Goal: Information Seeking & Learning: Learn about a topic

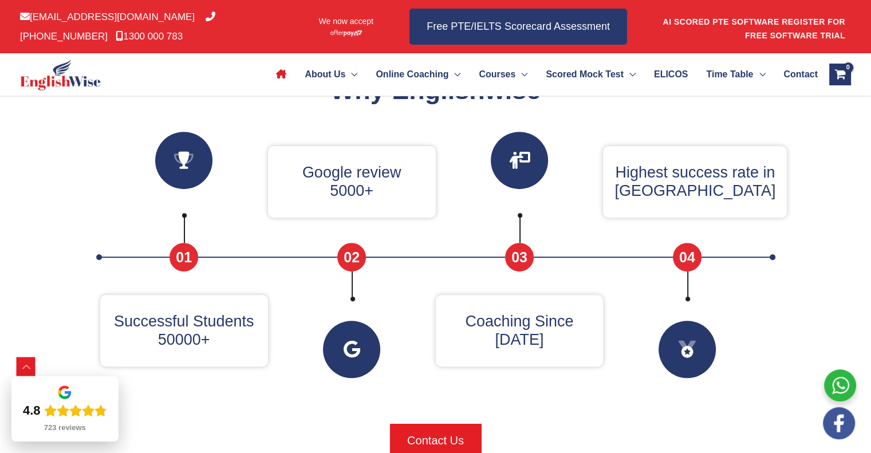
scroll to position [446, 0]
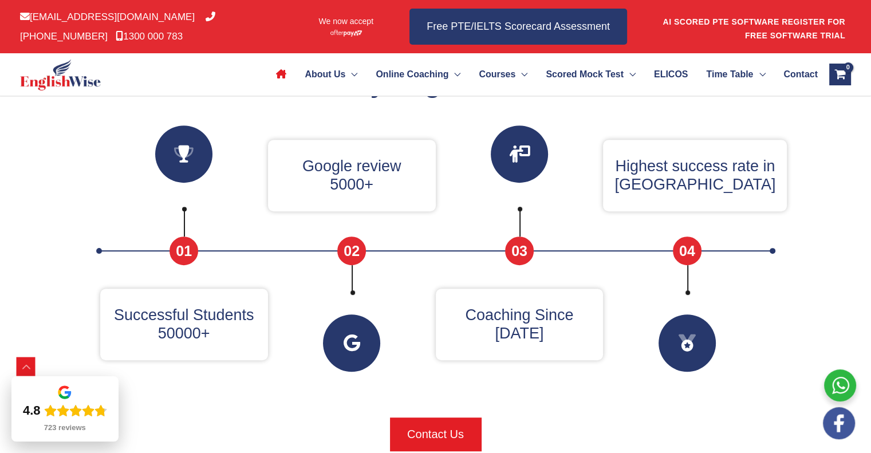
click at [590, 403] on div at bounding box center [435, 408] width 687 height 17
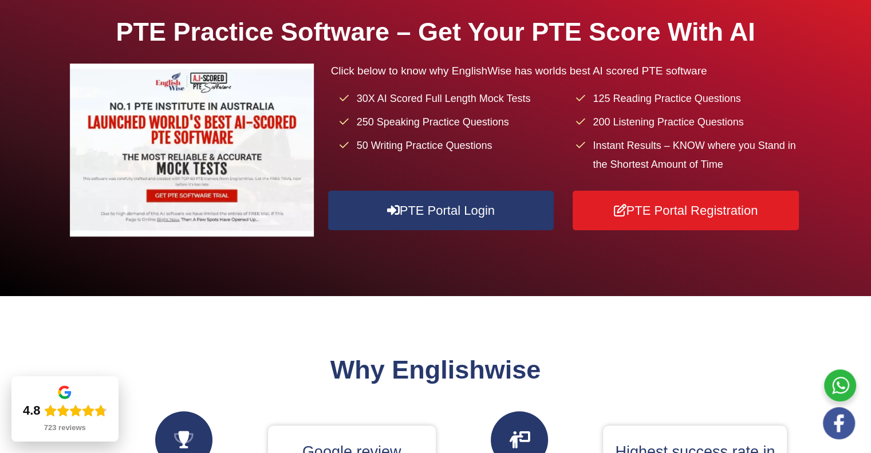
scroll to position [160, 0]
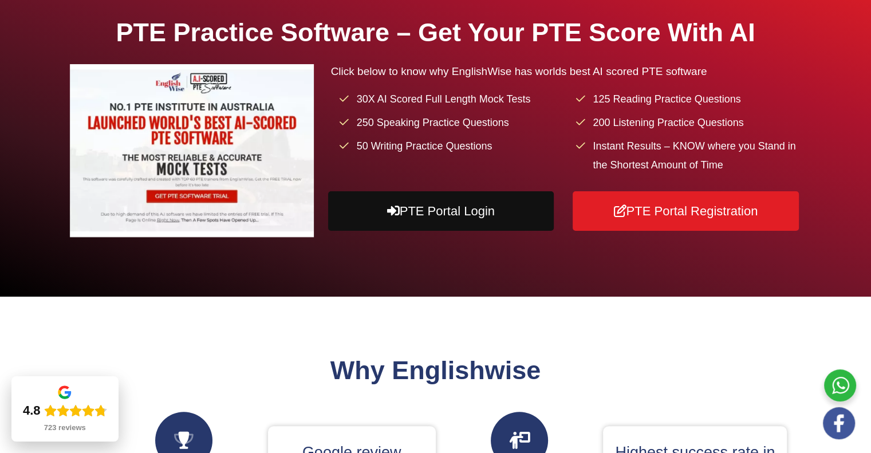
click at [500, 217] on link "PTE Portal Login" at bounding box center [441, 211] width 226 height 40
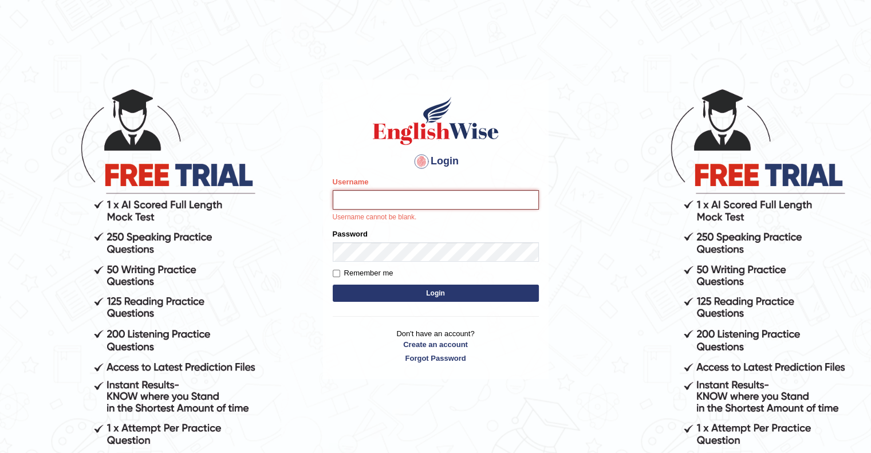
type input "upendrakumar"
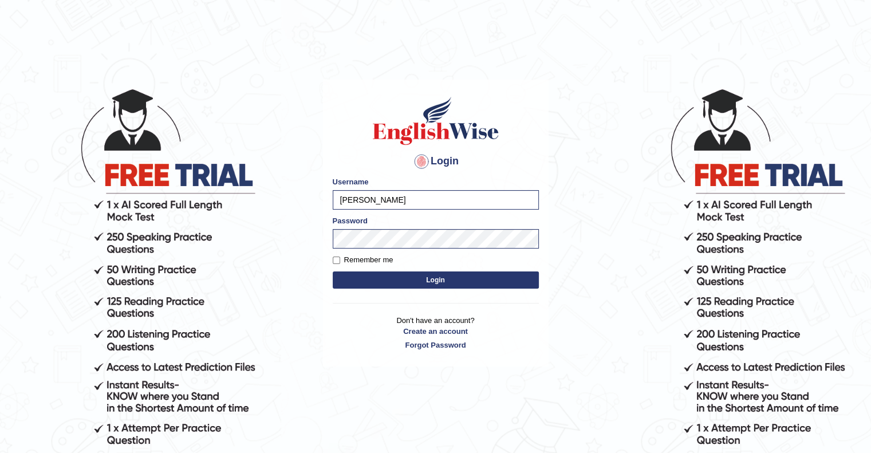
click at [436, 282] on button "Login" at bounding box center [436, 279] width 206 height 17
type input "[PERSON_NAME]"
click at [433, 282] on button "Login" at bounding box center [436, 279] width 206 height 17
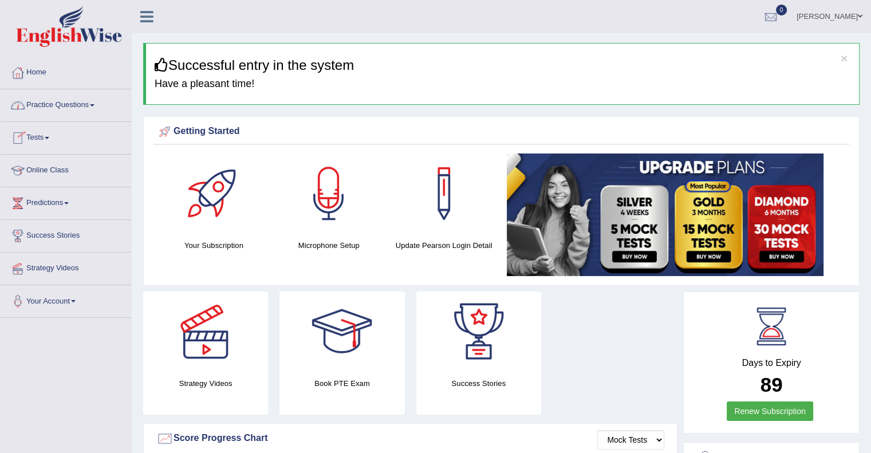
click at [53, 105] on link "Practice Questions" at bounding box center [66, 103] width 131 height 29
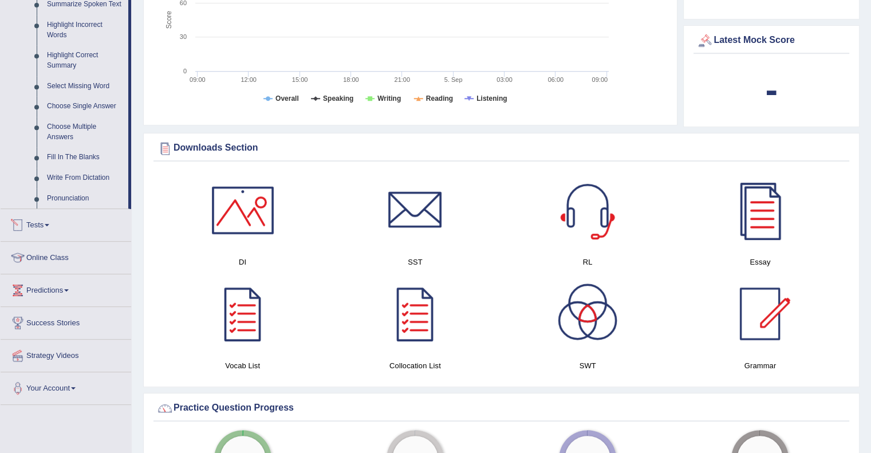
scroll to position [527, 0]
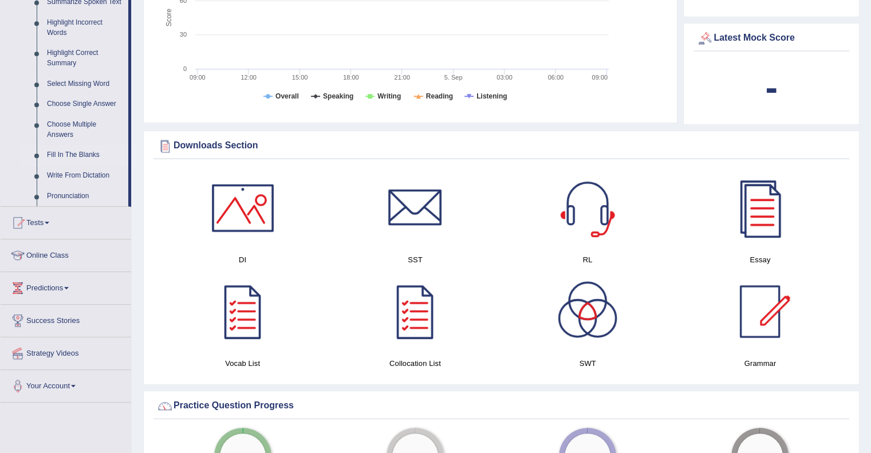
click at [76, 155] on link "Fill In The Blanks" at bounding box center [85, 155] width 86 height 21
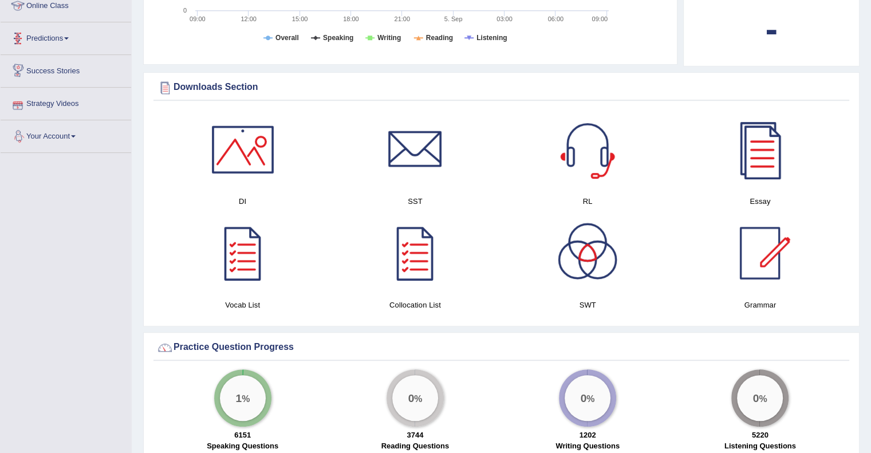
scroll to position [555, 0]
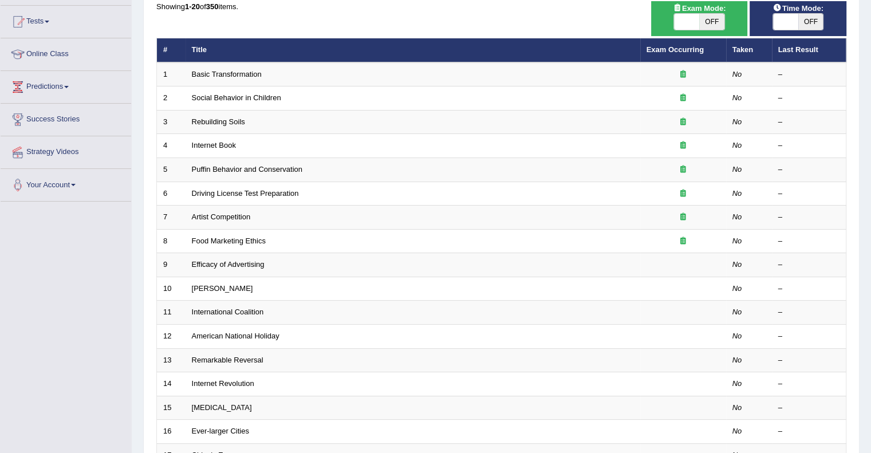
scroll to position [78, 0]
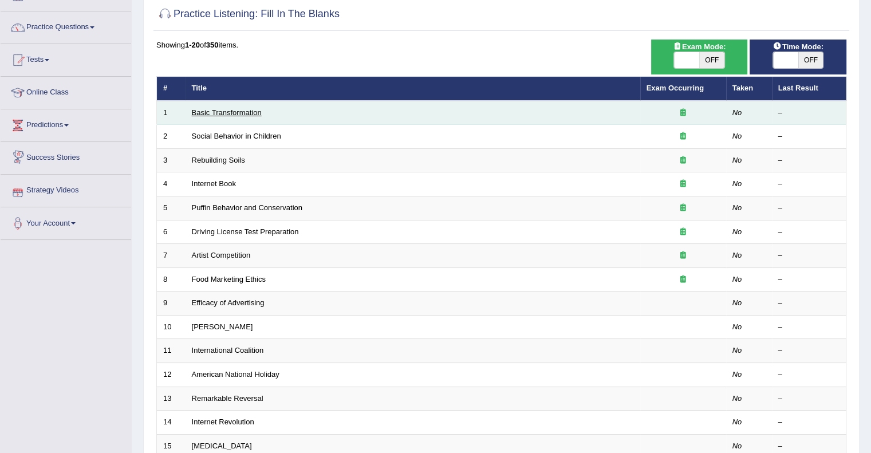
click at [237, 109] on link "Basic Transformation" at bounding box center [227, 112] width 70 height 9
click at [219, 110] on link "Basic Transformation" at bounding box center [227, 112] width 70 height 9
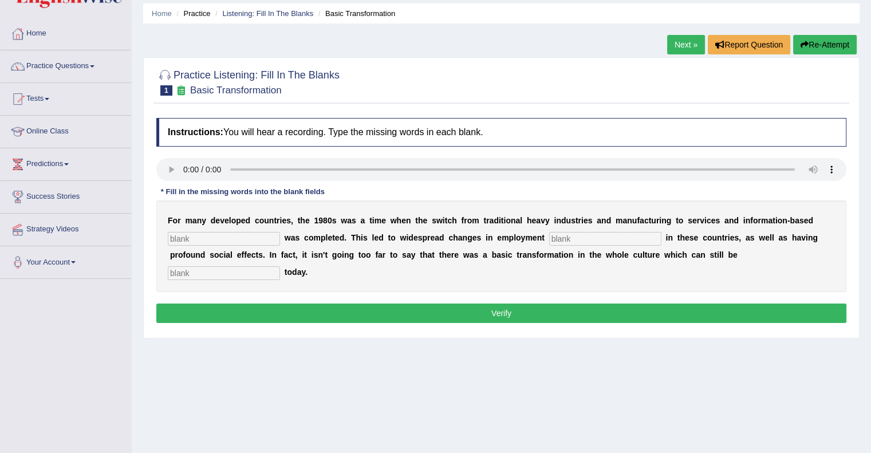
scroll to position [40, 0]
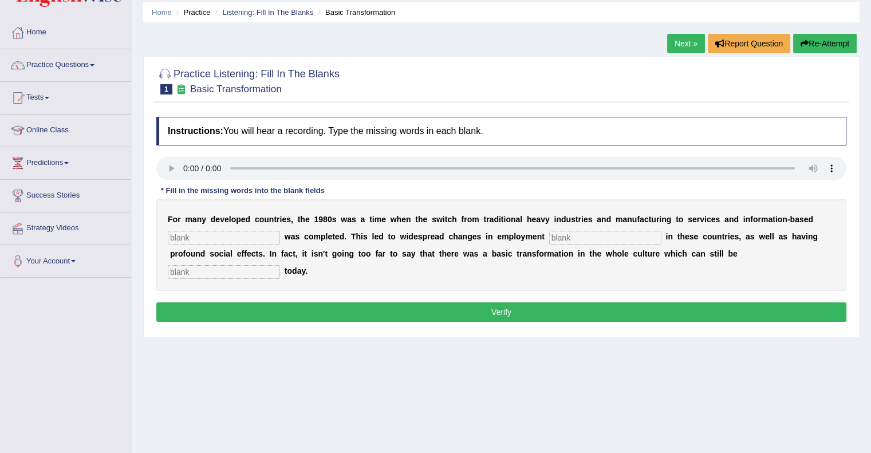
click at [245, 241] on input "text" at bounding box center [224, 238] width 112 height 14
click at [565, 233] on input "text" at bounding box center [605, 238] width 112 height 14
type input "pattern"
click at [266, 270] on input "text" at bounding box center [224, 272] width 112 height 14
type input "observe"
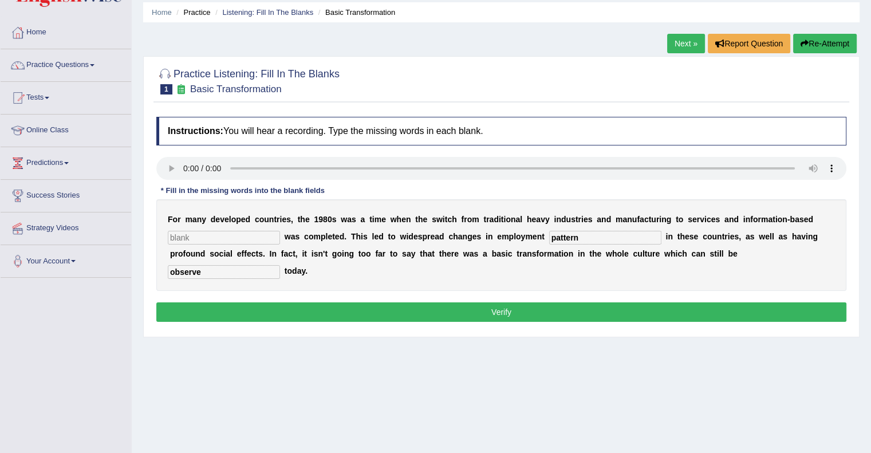
click at [243, 238] on input "text" at bounding box center [224, 238] width 112 height 14
click at [492, 307] on button "Verify" at bounding box center [501, 311] width 690 height 19
click at [207, 231] on input "text" at bounding box center [224, 238] width 112 height 14
click at [237, 235] on input "text" at bounding box center [224, 238] width 112 height 14
type input "enterprise"
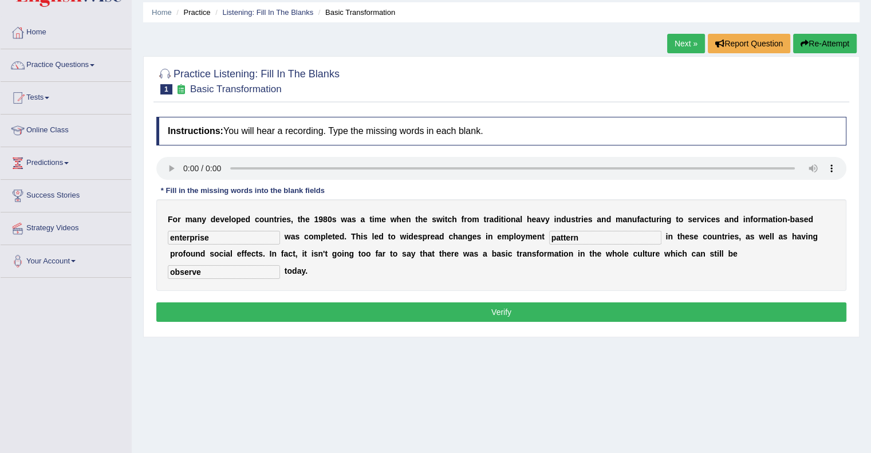
click at [415, 305] on button "Verify" at bounding box center [501, 311] width 690 height 19
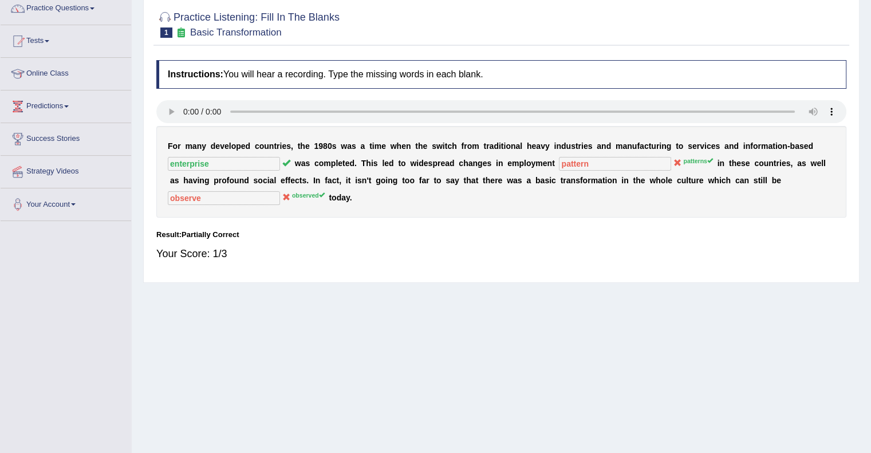
scroll to position [96, 0]
click at [303, 194] on sup "observed" at bounding box center [308, 195] width 33 height 7
click at [699, 161] on sup "patterns" at bounding box center [697, 161] width 29 height 7
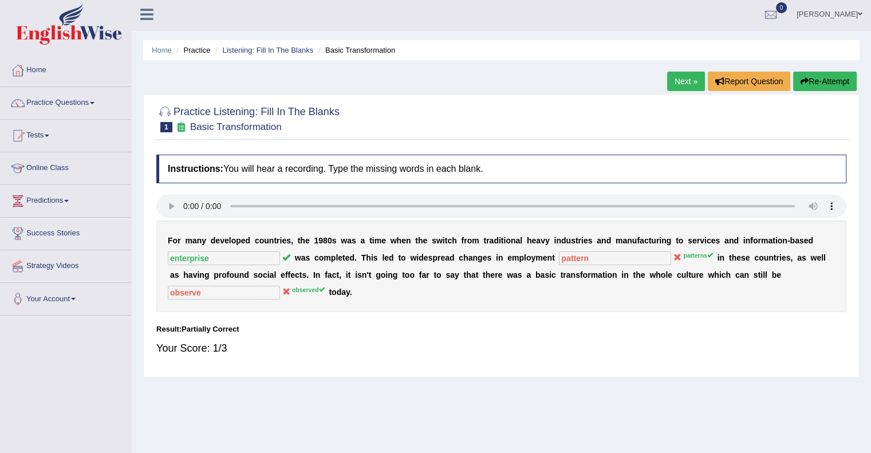
scroll to position [0, 0]
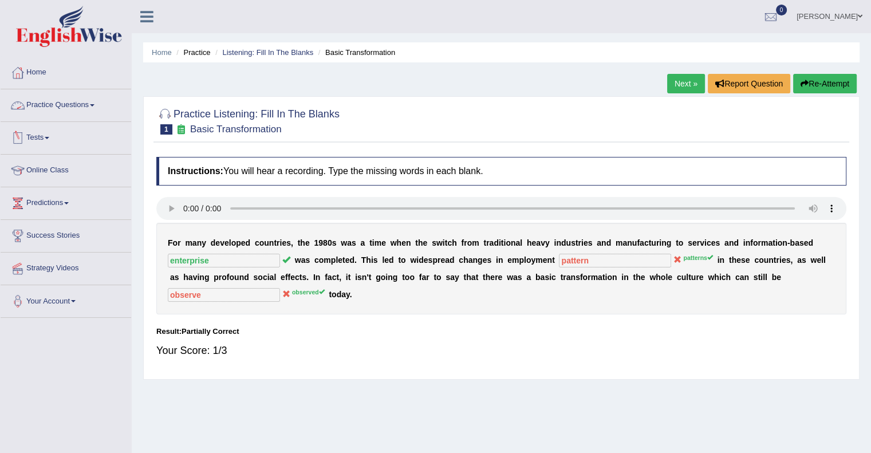
click at [87, 116] on link "Practice Questions" at bounding box center [66, 103] width 131 height 29
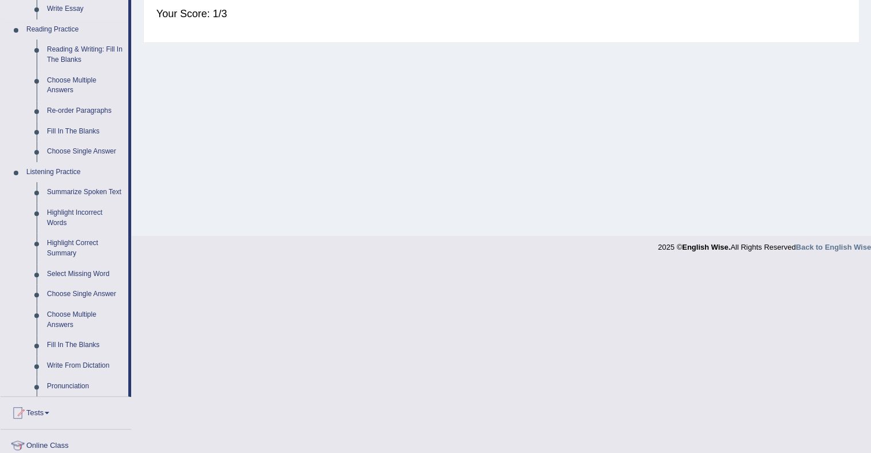
scroll to position [337, 0]
click at [73, 324] on link "Choose Multiple Answers" at bounding box center [85, 320] width 86 height 30
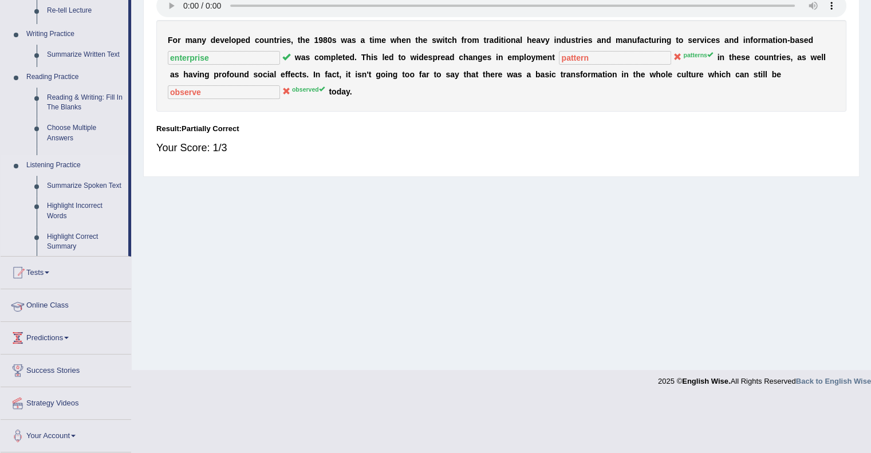
scroll to position [148, 0]
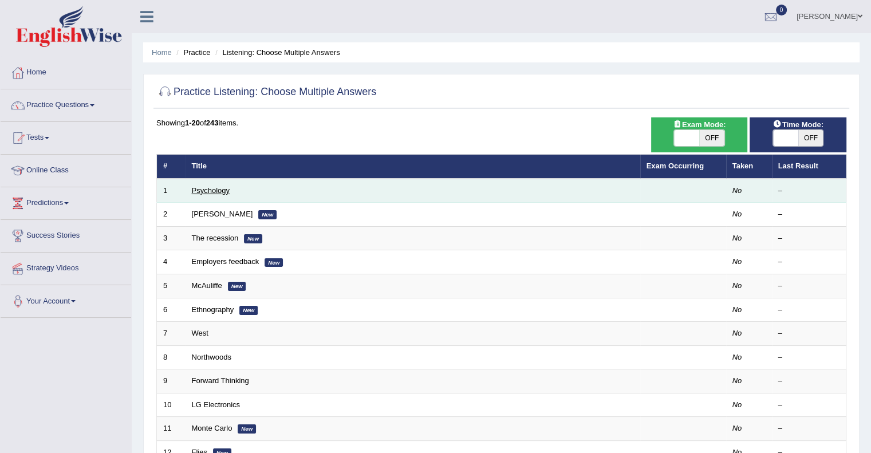
click at [227, 194] on link "Psychology" at bounding box center [211, 190] width 38 height 9
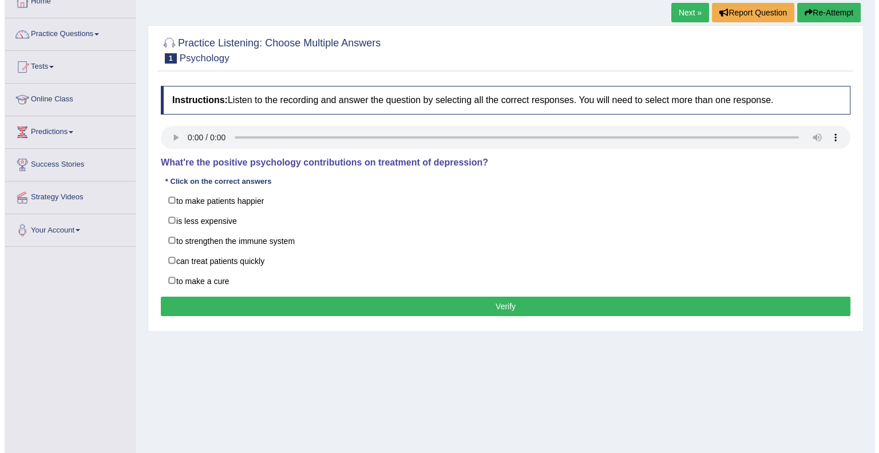
scroll to position [75, 0]
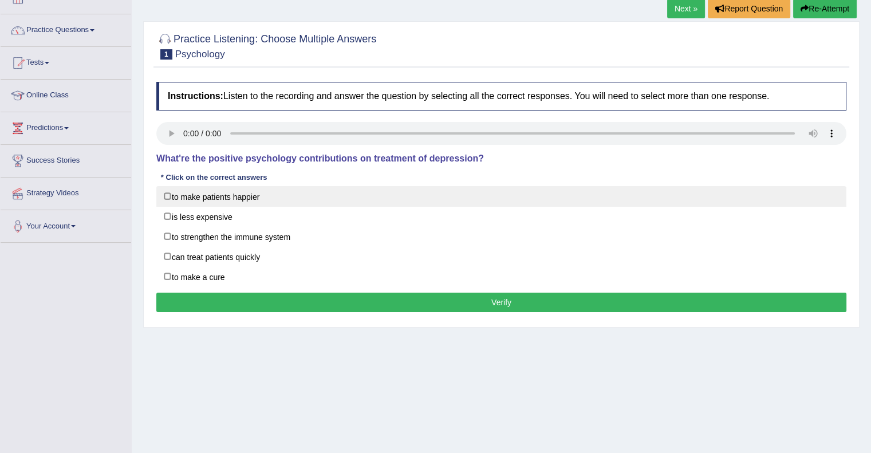
click at [168, 197] on label "to make patients happier" at bounding box center [501, 196] width 690 height 21
checkbox input "true"
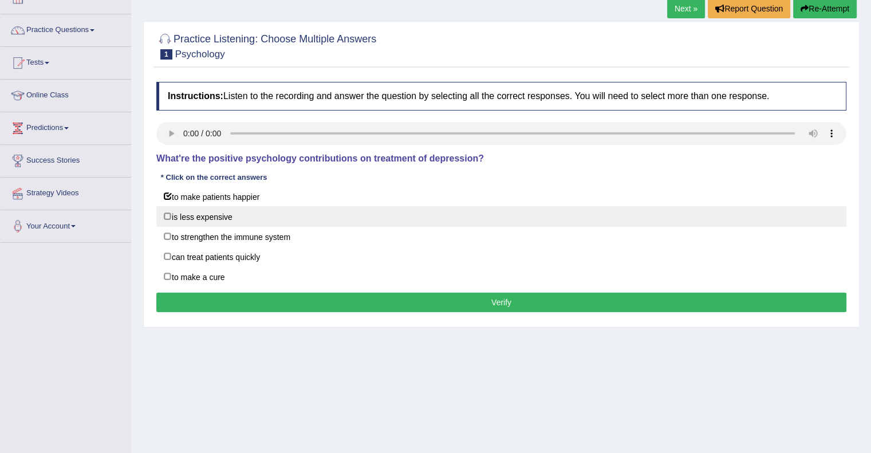
click at [167, 219] on label "is less expensive" at bounding box center [501, 216] width 690 height 21
checkbox input "true"
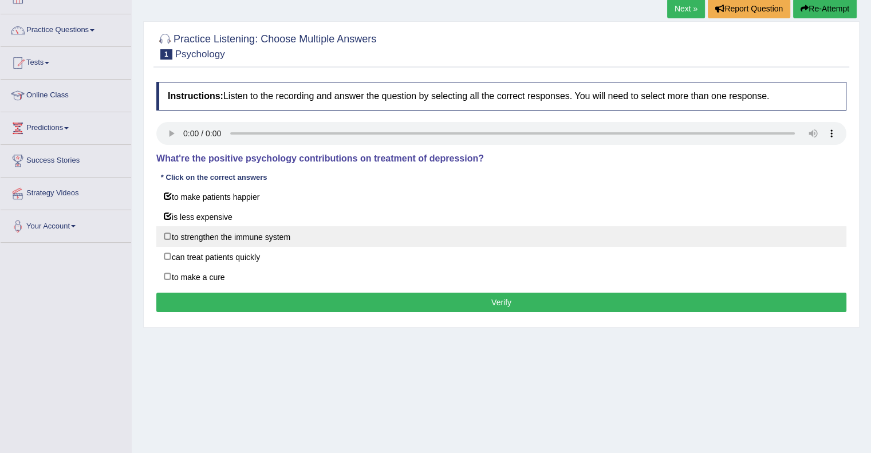
click at [165, 231] on label "to strengthen the immune system" at bounding box center [501, 236] width 690 height 21
checkbox input "true"
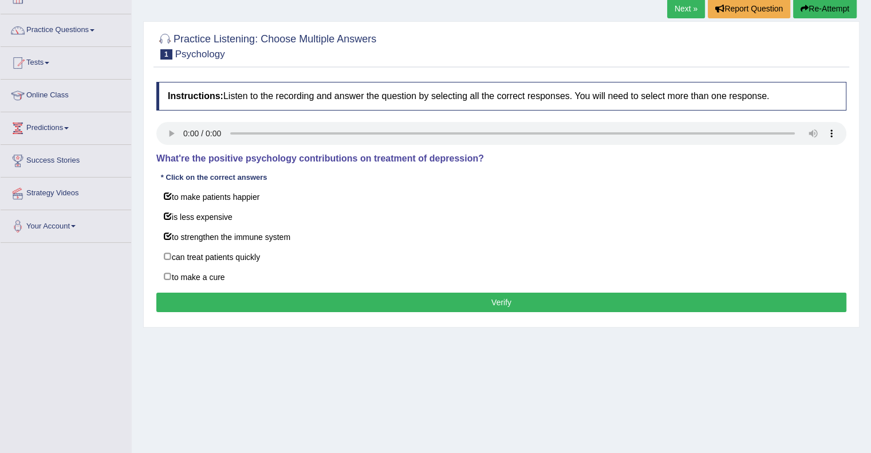
click at [498, 298] on button "Verify" at bounding box center [501, 302] width 690 height 19
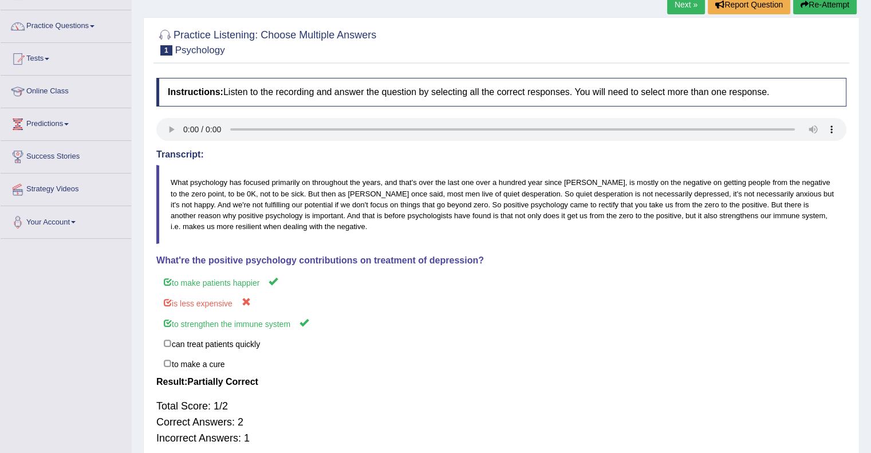
scroll to position [148, 0]
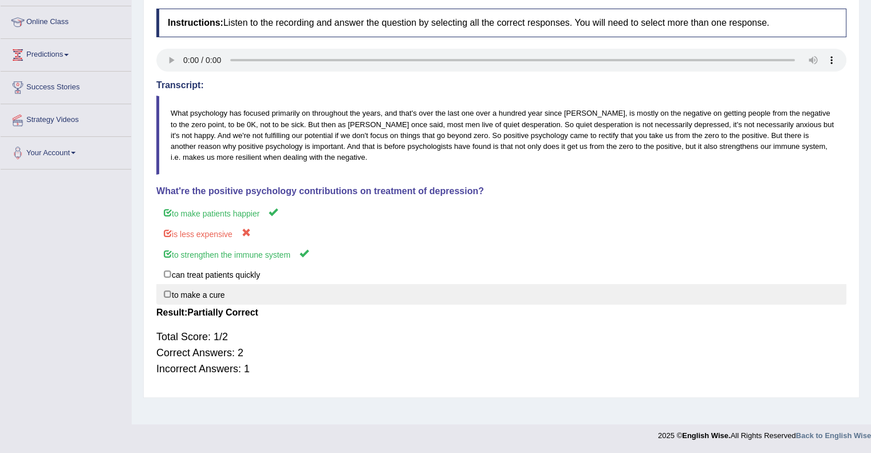
click at [168, 298] on label "to make a cure" at bounding box center [501, 294] width 690 height 21
click at [167, 298] on label "to make a cure" at bounding box center [501, 294] width 690 height 21
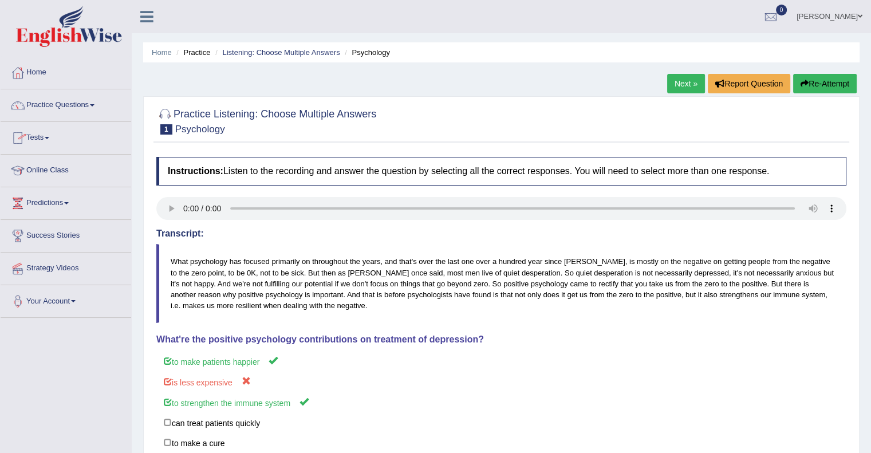
click at [78, 137] on link "Tests" at bounding box center [66, 136] width 131 height 29
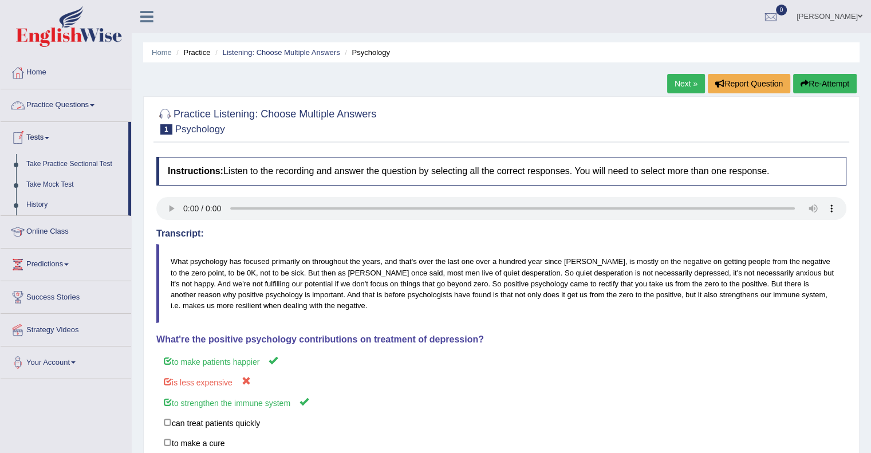
click at [81, 102] on link "Practice Questions" at bounding box center [66, 103] width 131 height 29
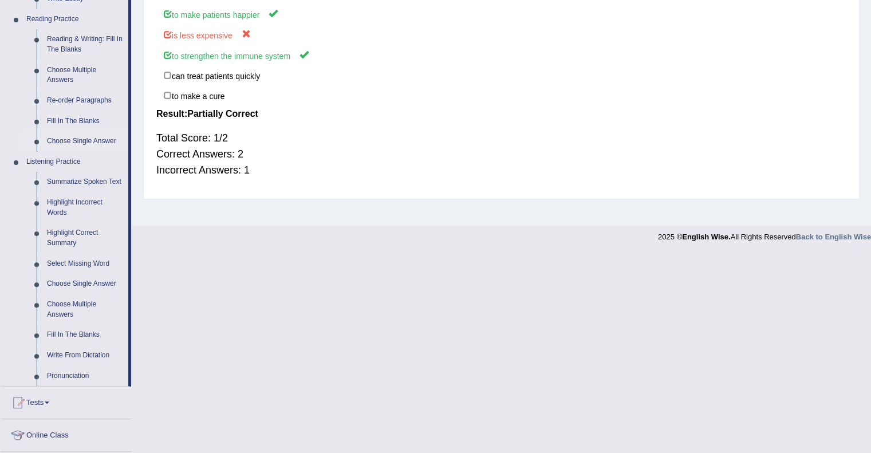
scroll to position [349, 0]
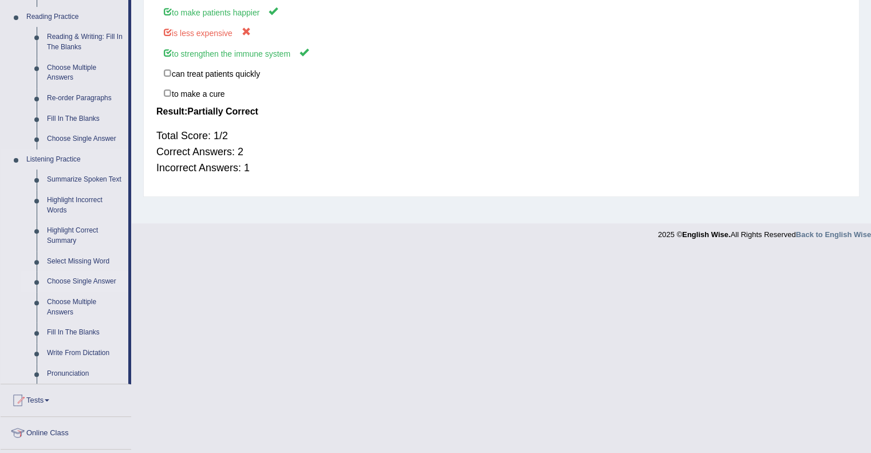
click at [80, 279] on link "Choose Single Answer" at bounding box center [85, 281] width 86 height 21
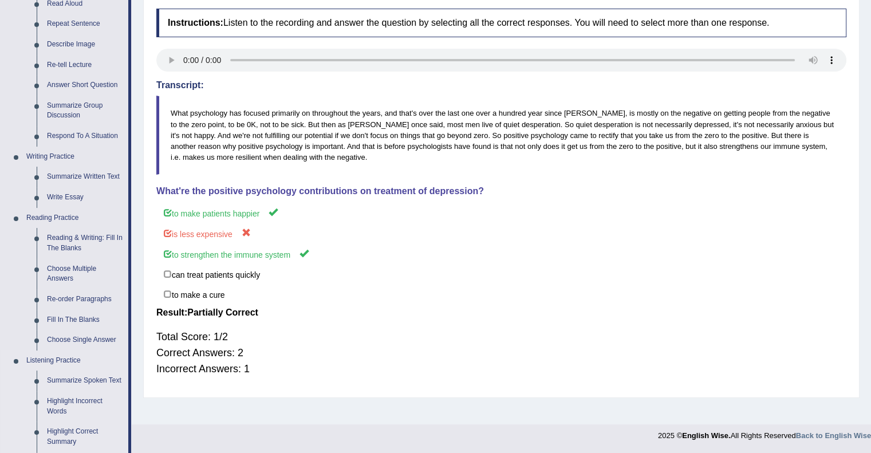
scroll to position [382, 0]
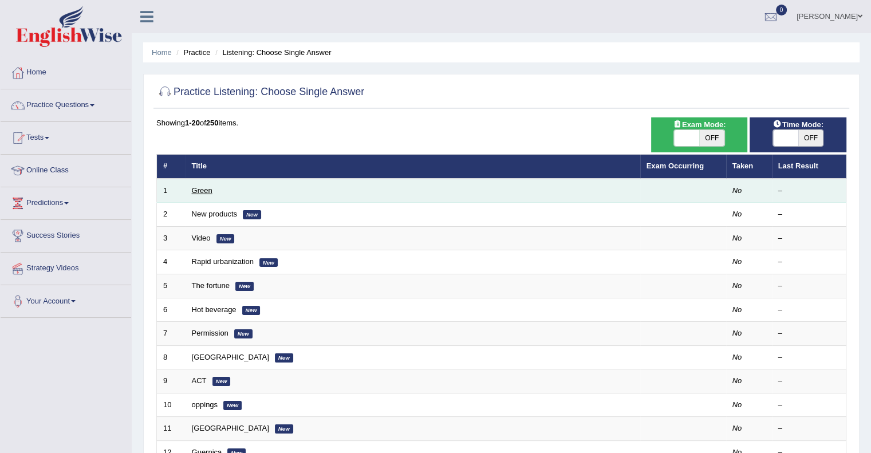
click at [203, 191] on link "Green" at bounding box center [202, 190] width 21 height 9
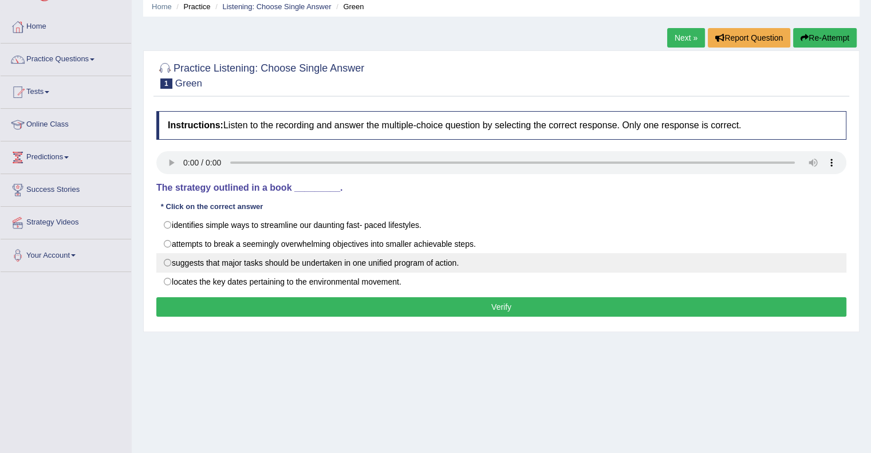
scroll to position [49, 0]
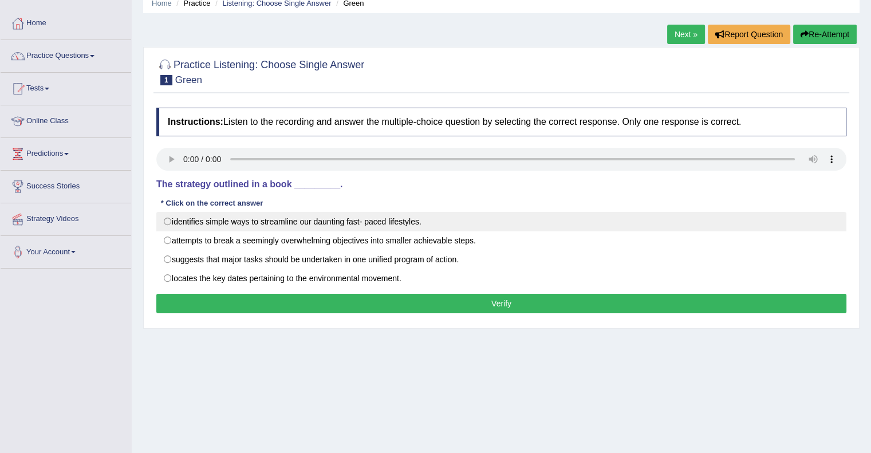
click at [171, 222] on label "identifies simple ways to streamline our daunting fast- paced lifestyles." at bounding box center [501, 221] width 690 height 19
radio input "true"
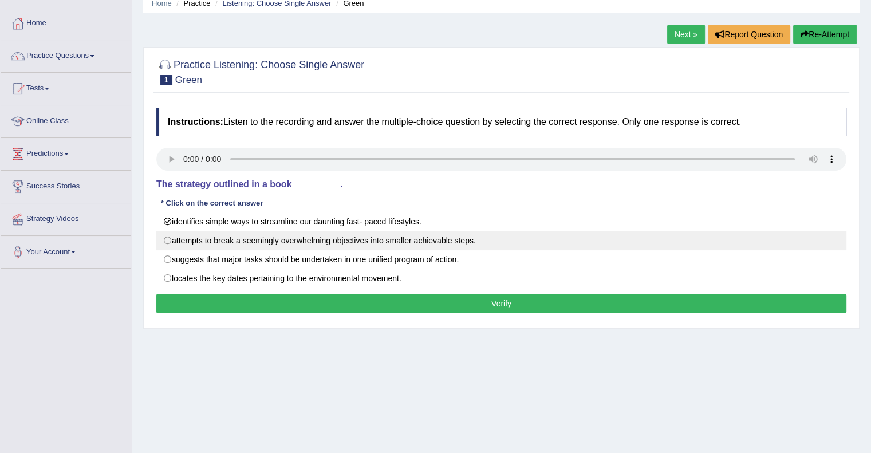
click at [172, 235] on label "attempts to break a seemingly overwhelming objectives into smaller achievable s…" at bounding box center [501, 240] width 690 height 19
radio input "true"
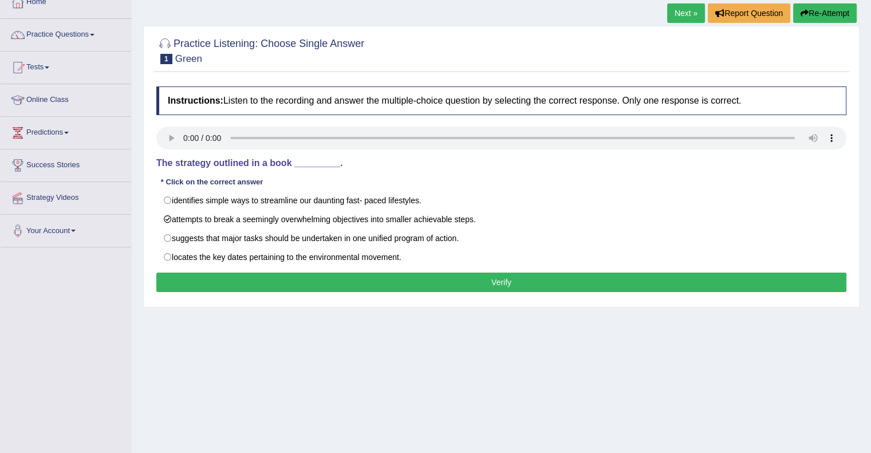
scroll to position [71, 0]
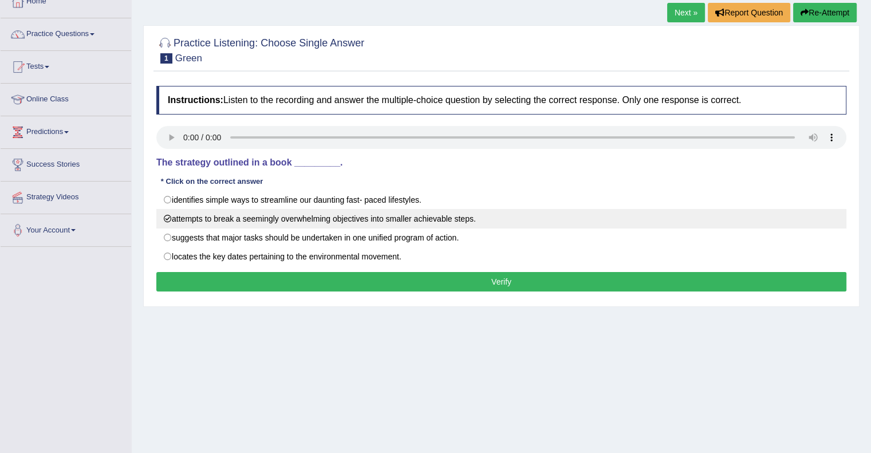
click at [177, 222] on label "attempts to break a seemingly overwhelming objectives into smaller achievable s…" at bounding box center [501, 218] width 690 height 19
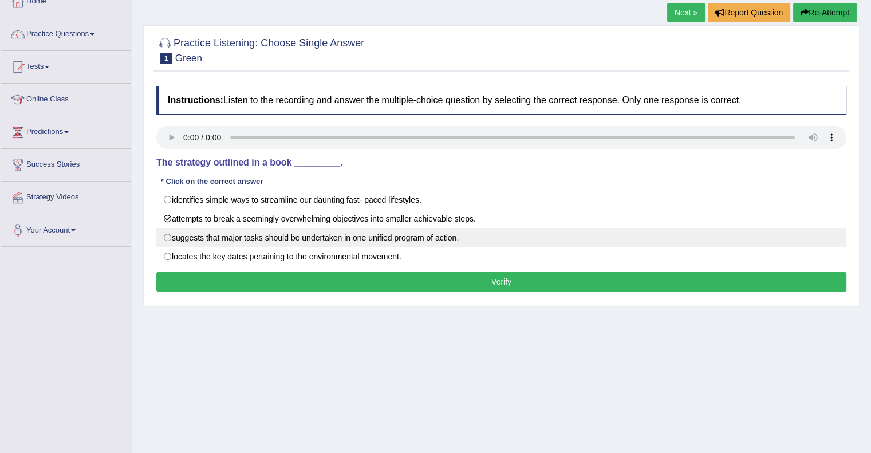
click at [169, 241] on label "suggests that major tasks should be undertaken in one unified program of action." at bounding box center [501, 237] width 690 height 19
radio input "true"
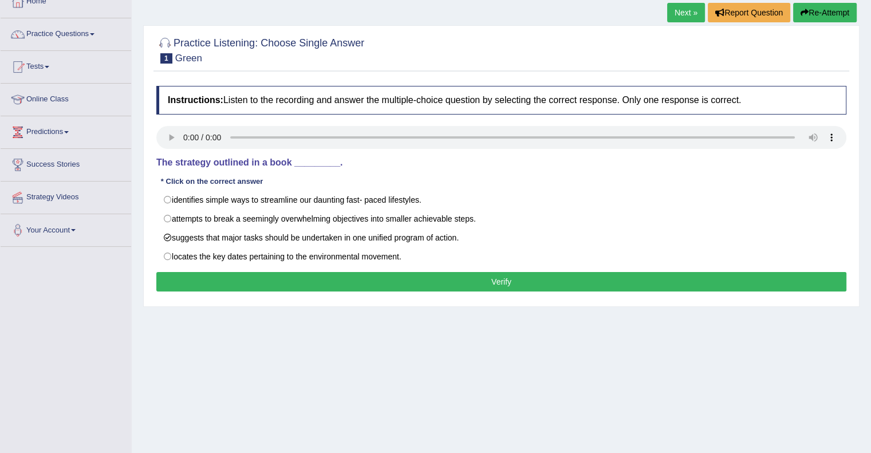
click at [449, 280] on button "Verify" at bounding box center [501, 281] width 690 height 19
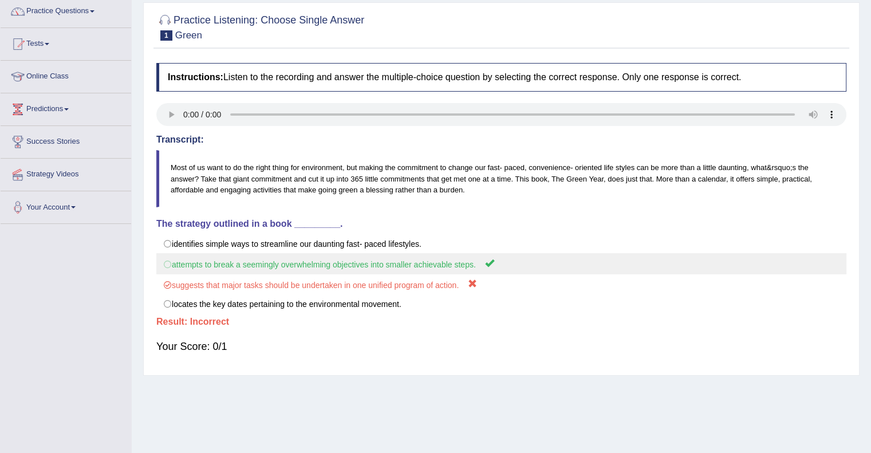
scroll to position [147, 0]
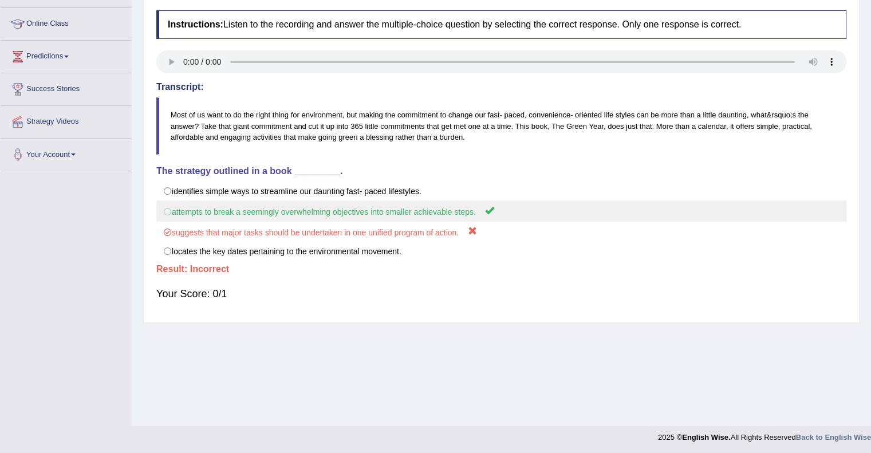
click at [202, 282] on div "Your Score: 0/1" at bounding box center [501, 293] width 690 height 27
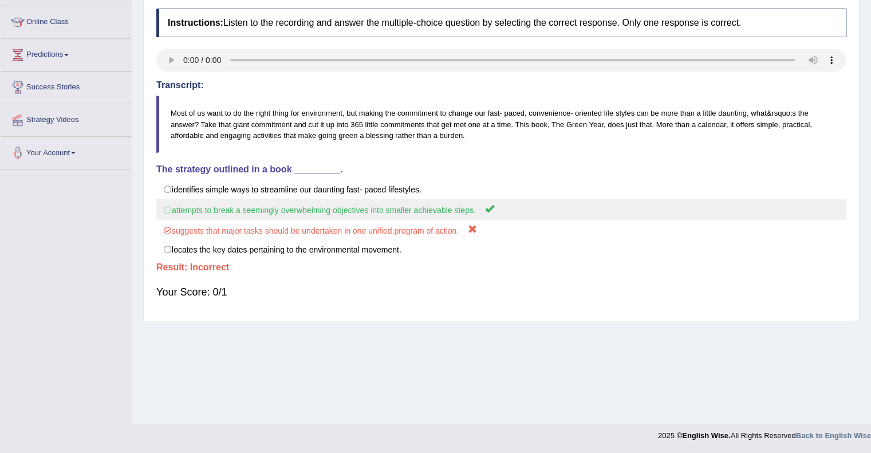
scroll to position [0, 0]
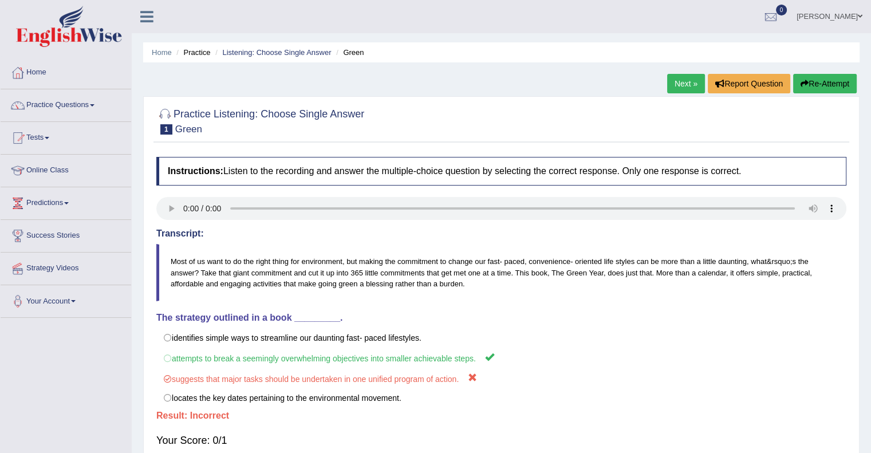
click at [687, 81] on link "Next »" at bounding box center [686, 83] width 38 height 19
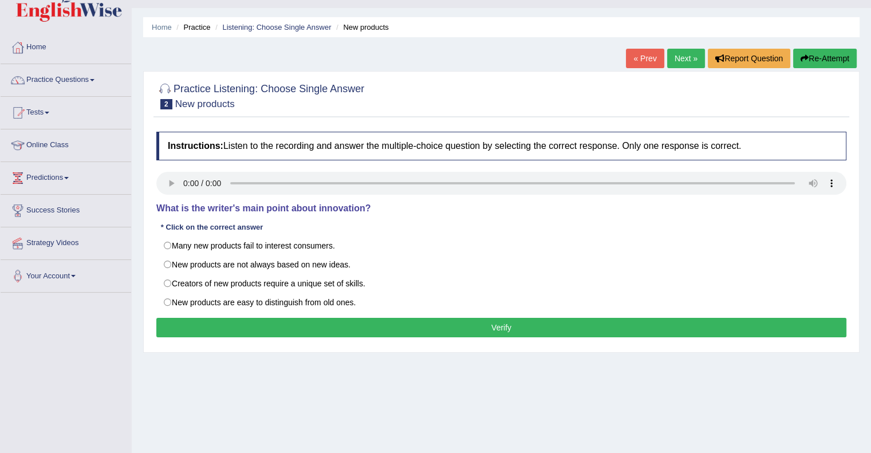
scroll to position [25, 0]
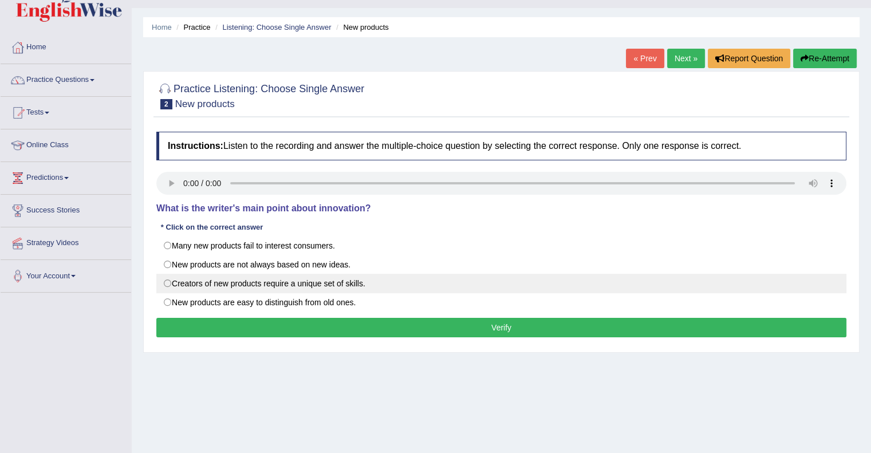
click at [172, 285] on label "Creators of new products require a unique set of skills." at bounding box center [501, 283] width 690 height 19
radio input "true"
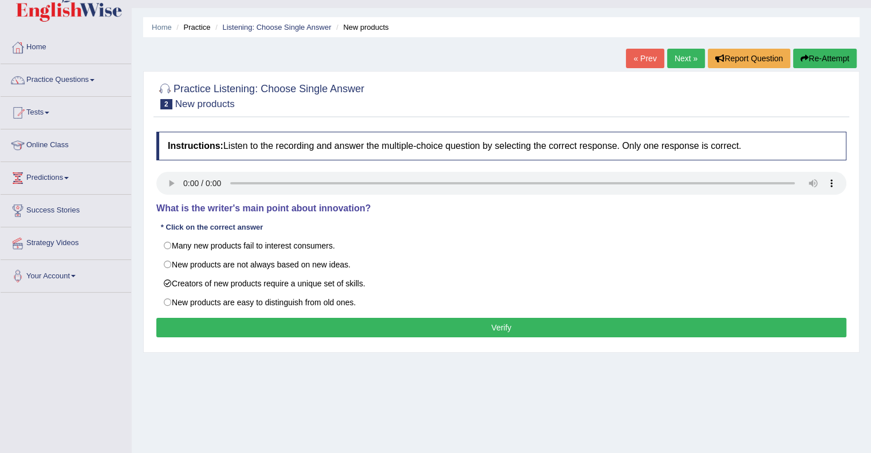
click at [430, 326] on button "Verify" at bounding box center [501, 327] width 690 height 19
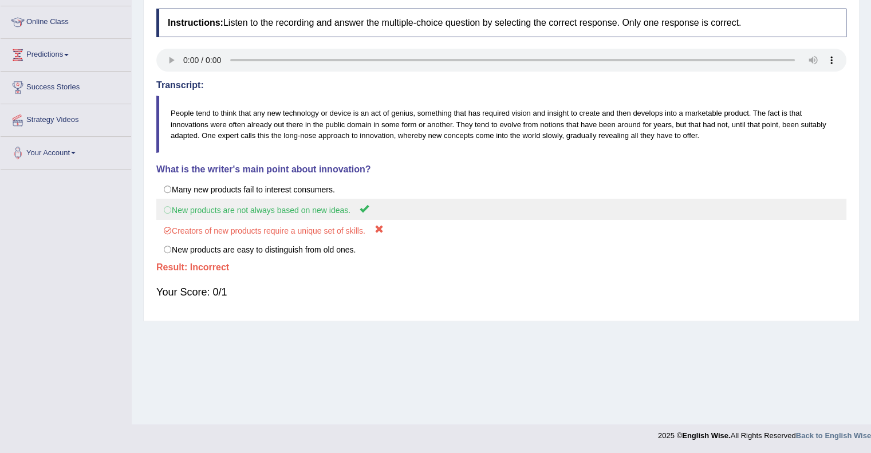
scroll to position [0, 0]
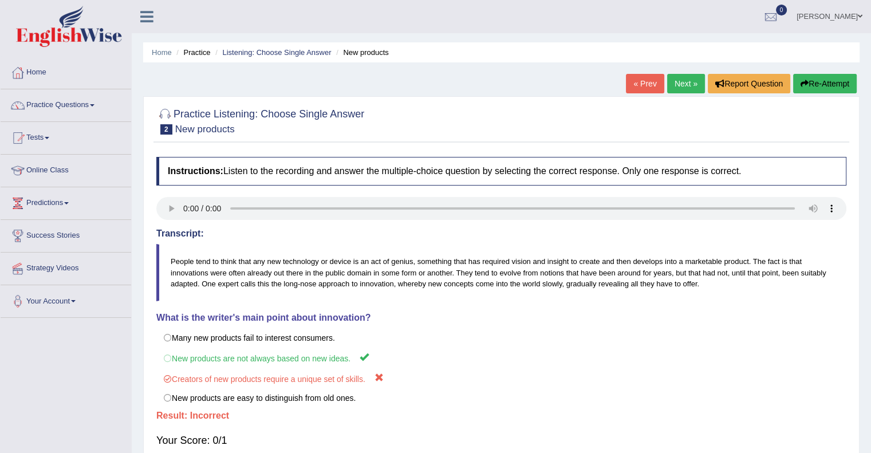
click at [64, 105] on link "Practice Questions" at bounding box center [66, 103] width 131 height 29
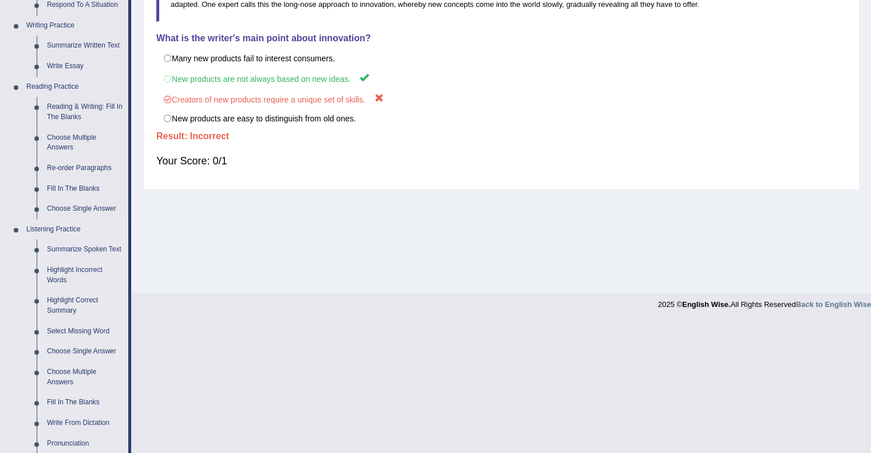
scroll to position [281, 0]
click at [94, 328] on link "Select Missing Word" at bounding box center [85, 330] width 86 height 21
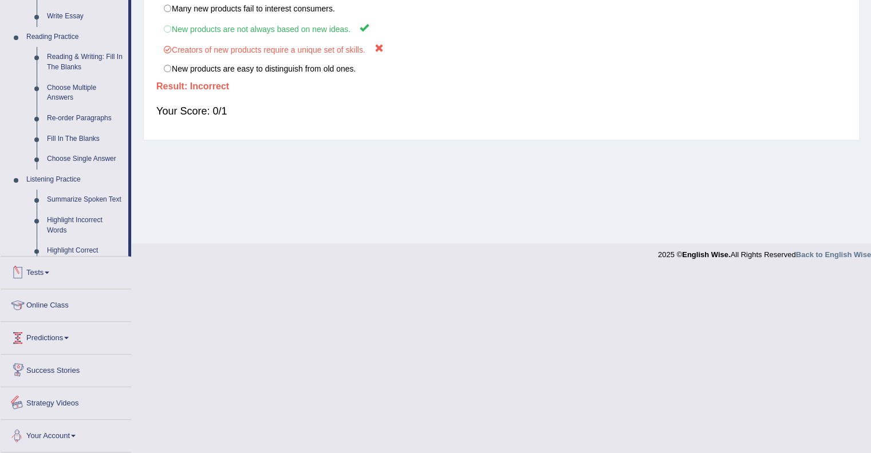
scroll to position [262, 0]
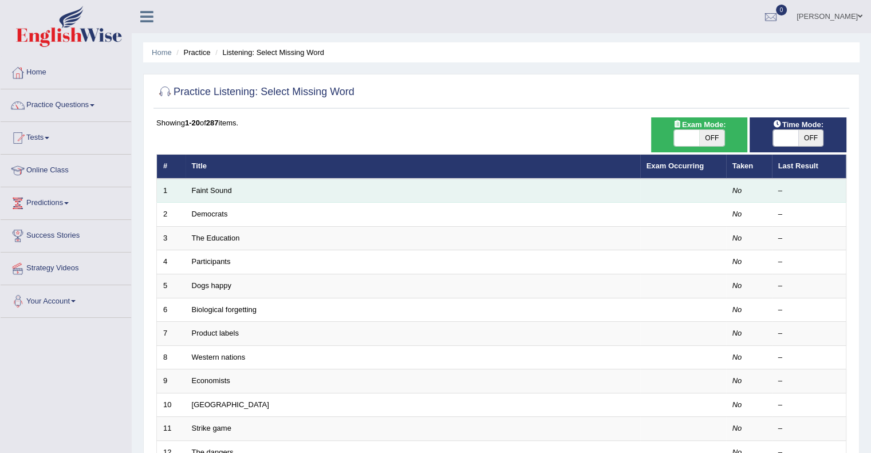
click at [219, 195] on td "Faint Sound" at bounding box center [413, 191] width 455 height 24
click at [214, 187] on link "Faint Sound" at bounding box center [212, 190] width 40 height 9
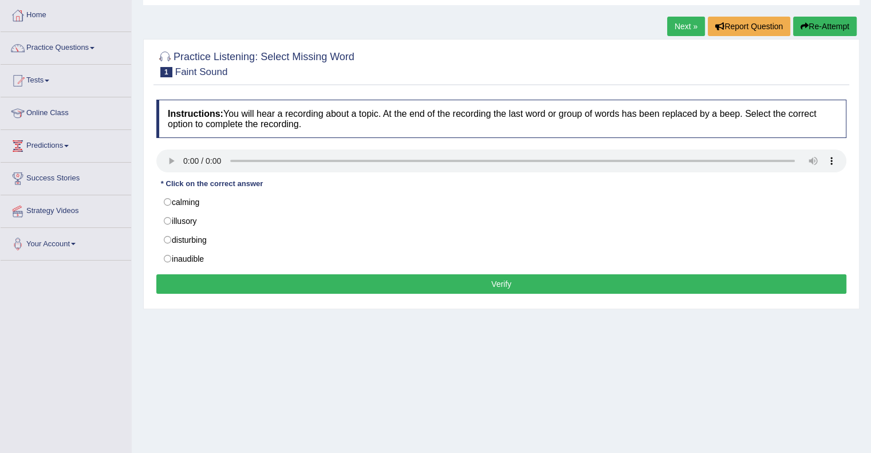
scroll to position [58, 0]
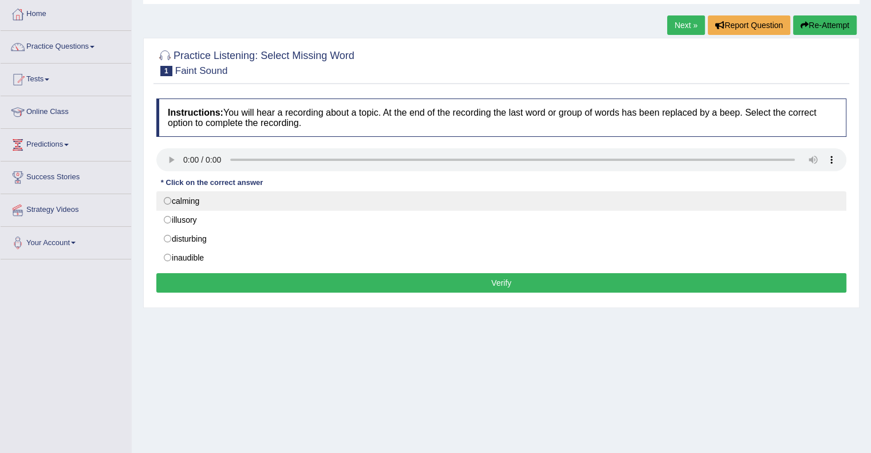
click at [228, 199] on label "calming" at bounding box center [501, 200] width 690 height 19
radio input "true"
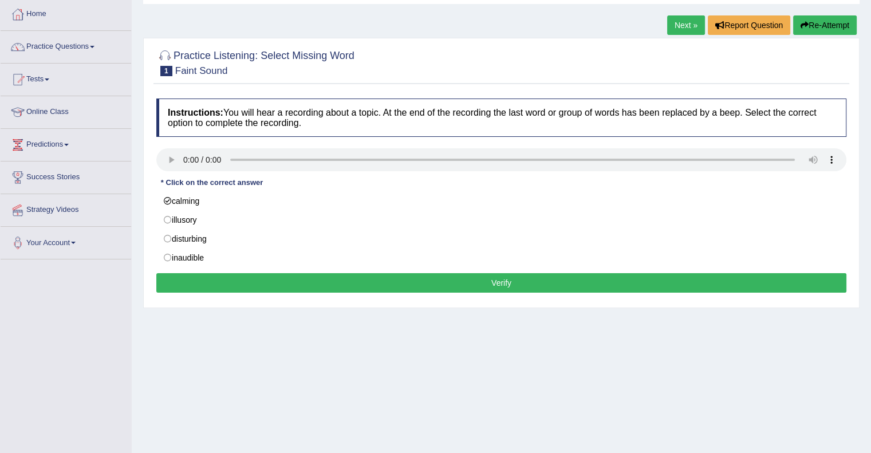
click at [513, 280] on button "Verify" at bounding box center [501, 282] width 690 height 19
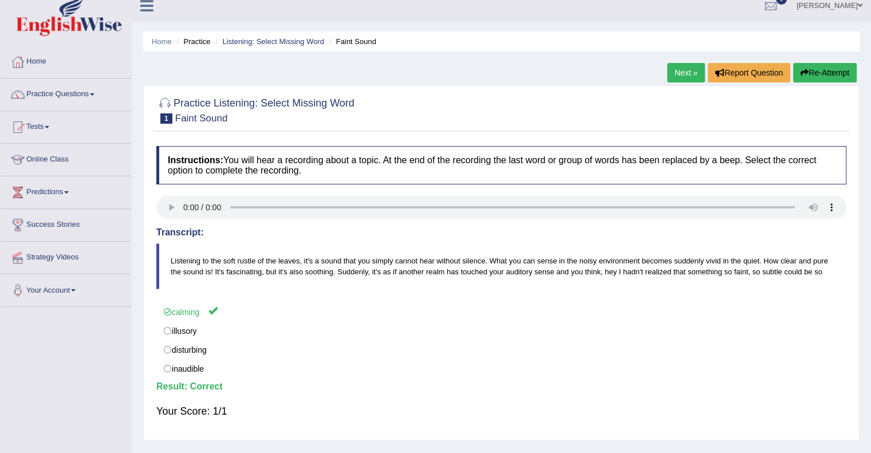
scroll to position [0, 0]
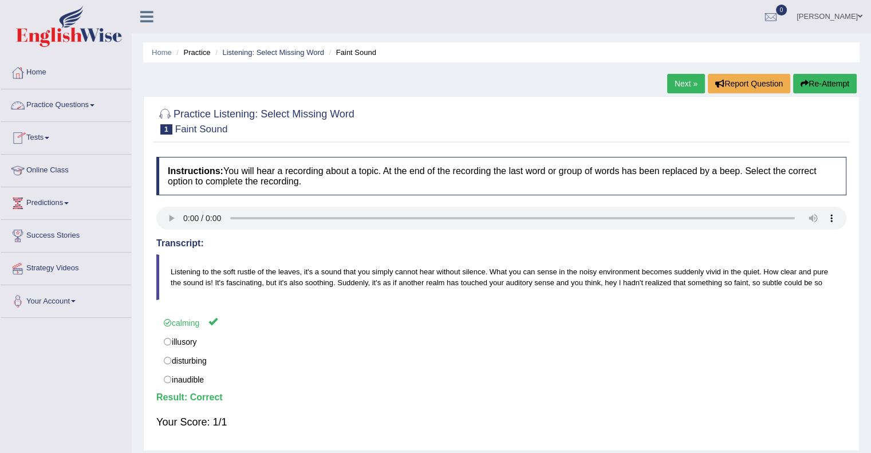
click at [96, 110] on link "Practice Questions" at bounding box center [66, 103] width 131 height 29
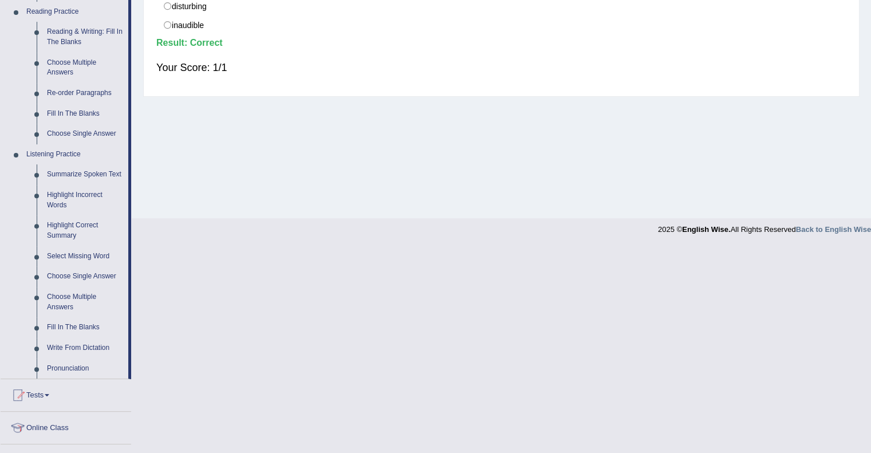
scroll to position [362, 0]
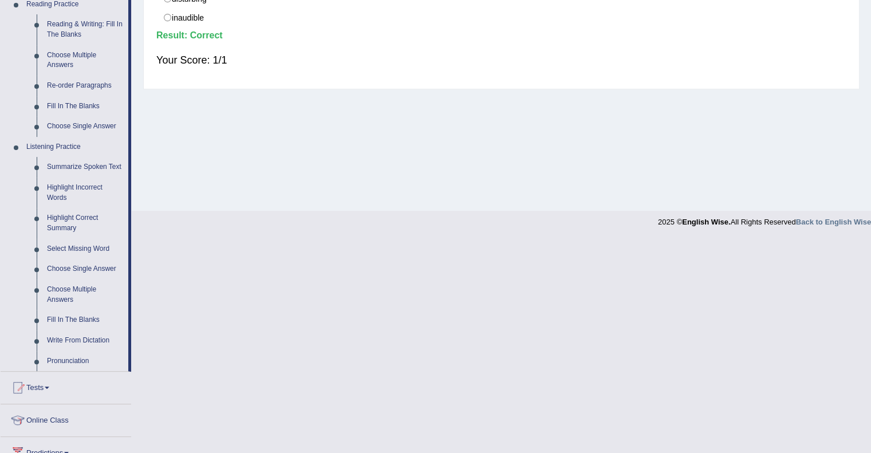
click at [97, 274] on link "Choose Single Answer" at bounding box center [85, 269] width 86 height 21
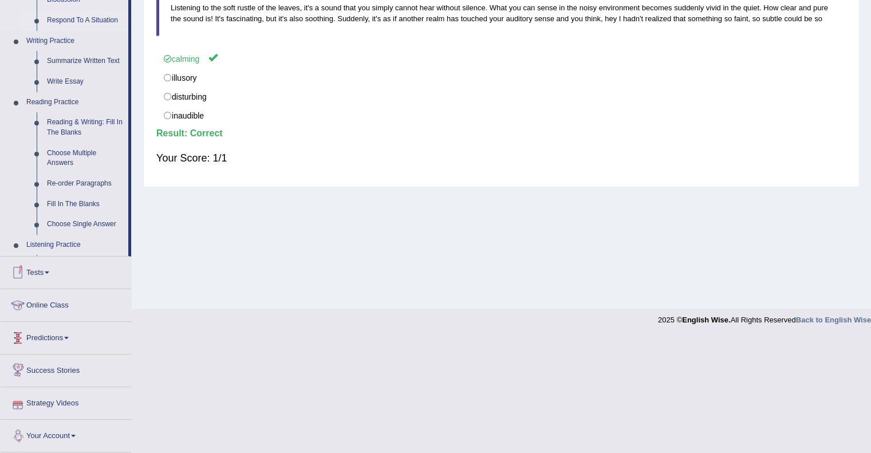
scroll to position [328, 0]
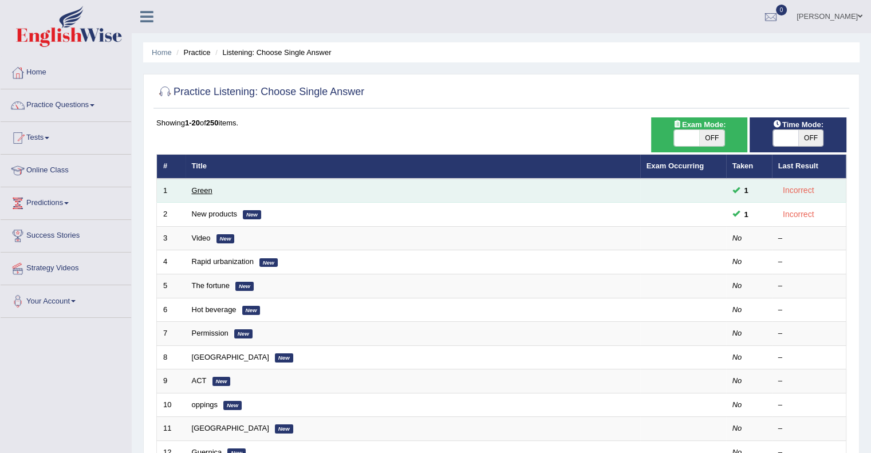
click at [203, 191] on link "Green" at bounding box center [202, 190] width 21 height 9
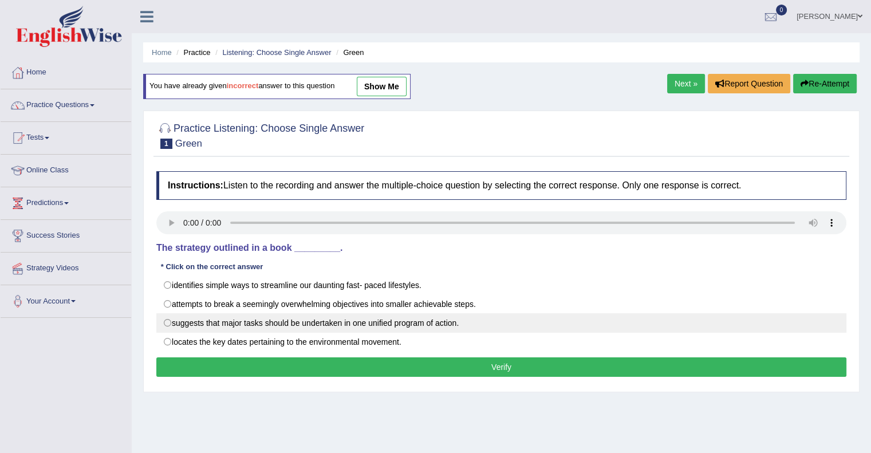
click at [192, 318] on label "suggests that major tasks should be undertaken in one unified program of action." at bounding box center [501, 322] width 690 height 19
radio input "true"
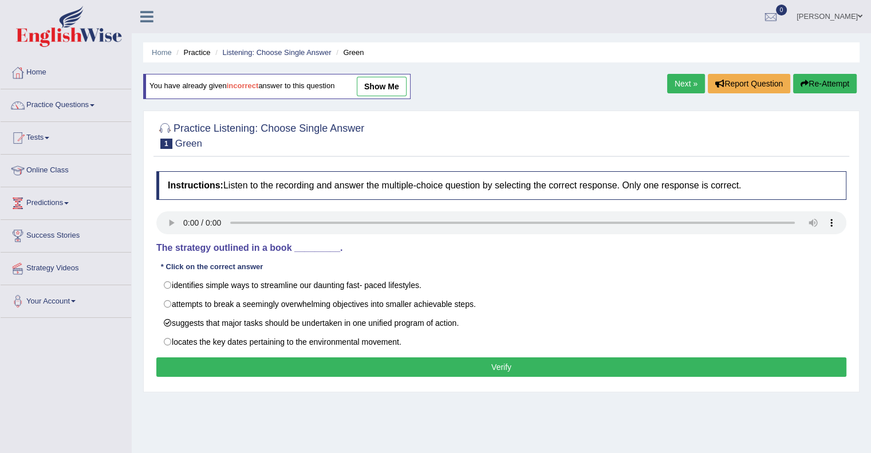
click at [513, 364] on button "Verify" at bounding box center [501, 366] width 690 height 19
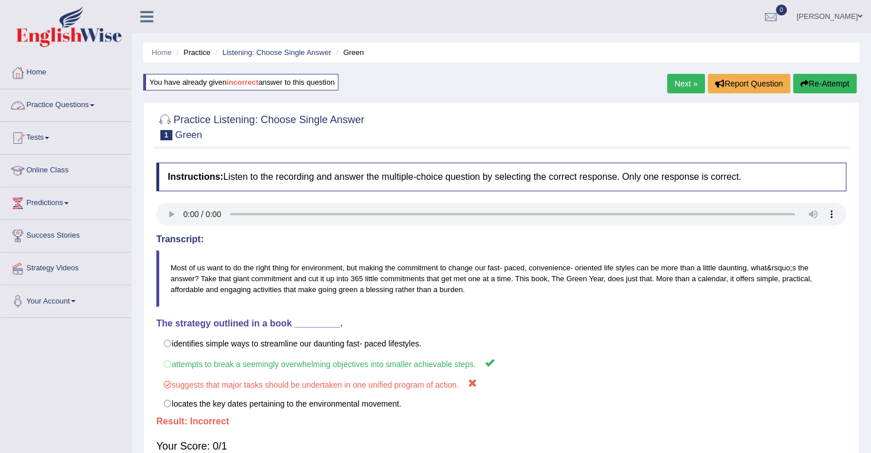
click at [89, 104] on link "Practice Questions" at bounding box center [66, 103] width 131 height 29
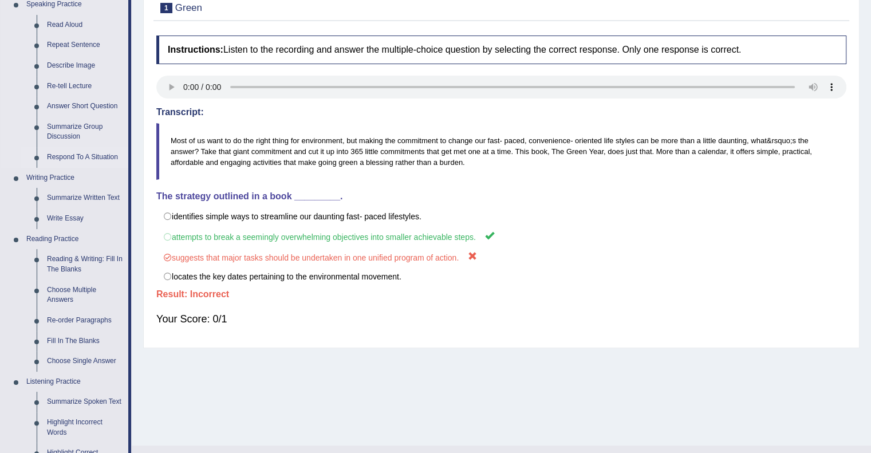
scroll to position [133, 0]
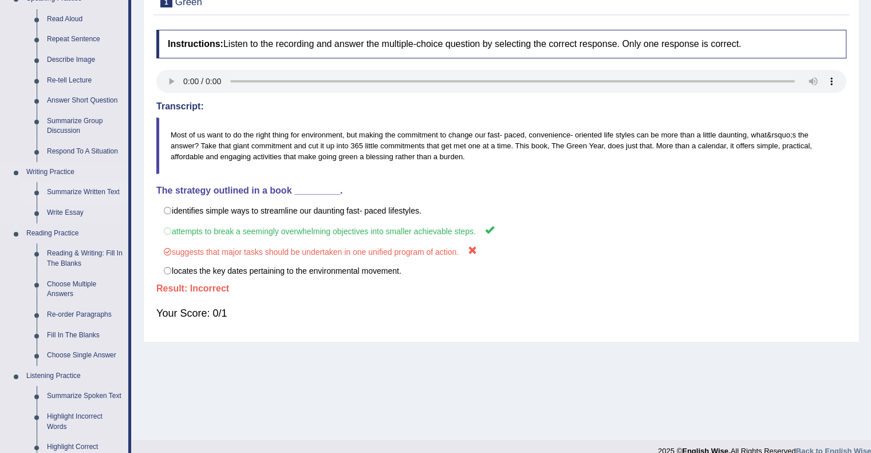
click at [77, 192] on link "Summarize Written Text" at bounding box center [85, 192] width 86 height 21
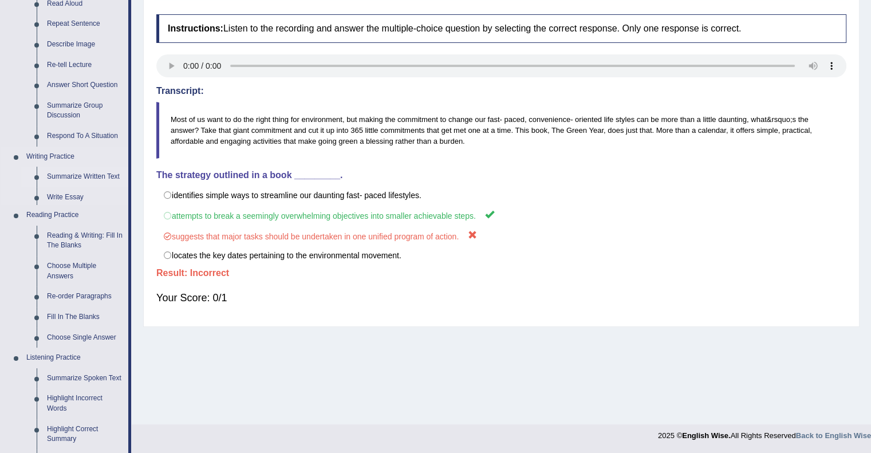
scroll to position [450, 0]
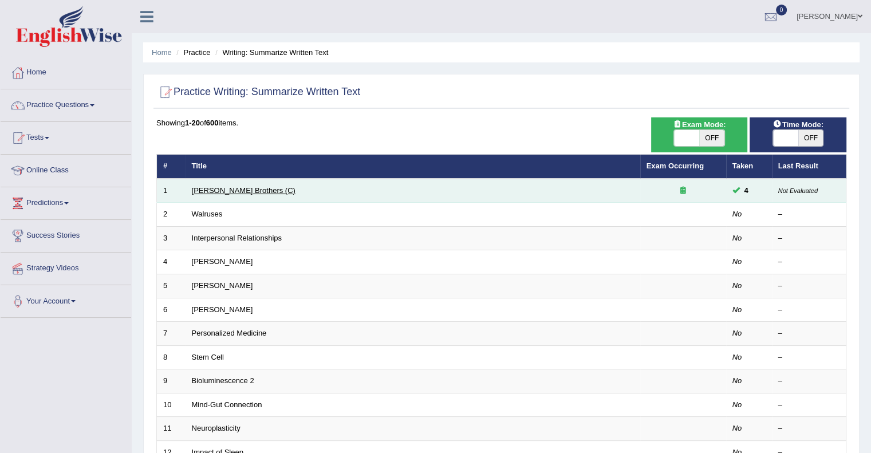
click at [238, 189] on link "[PERSON_NAME] Brothers (C)" at bounding box center [244, 190] width 104 height 9
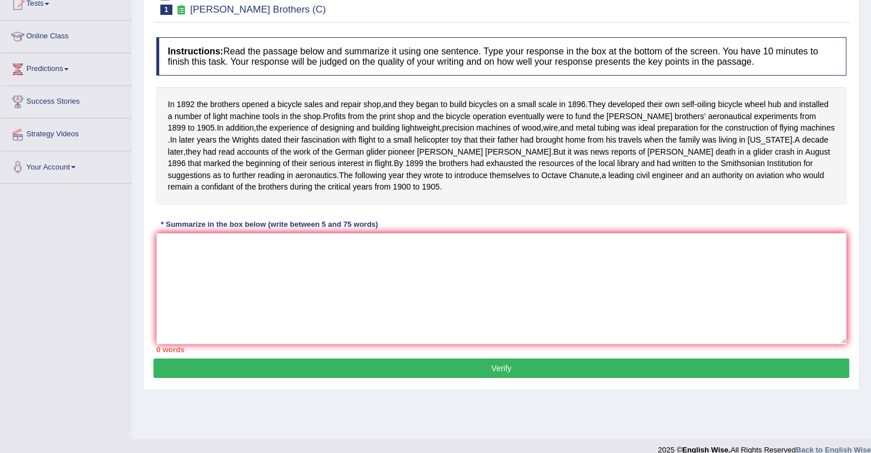
scroll to position [135, 0]
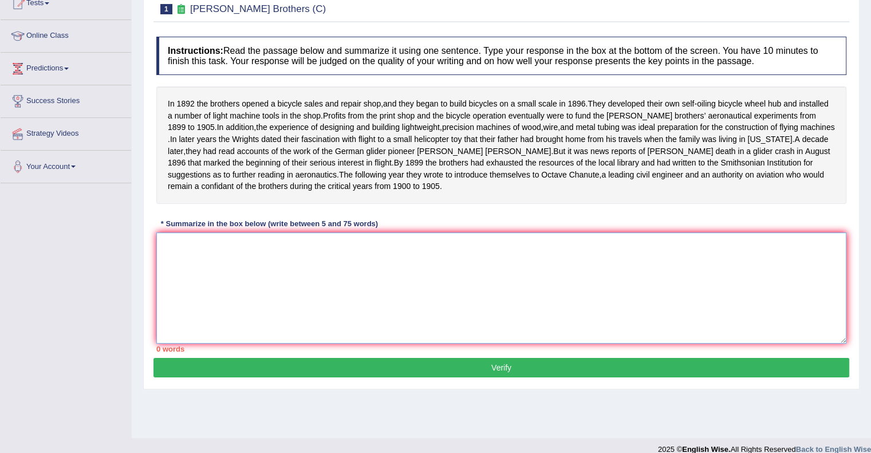
click at [287, 290] on textarea at bounding box center [501, 287] width 690 height 111
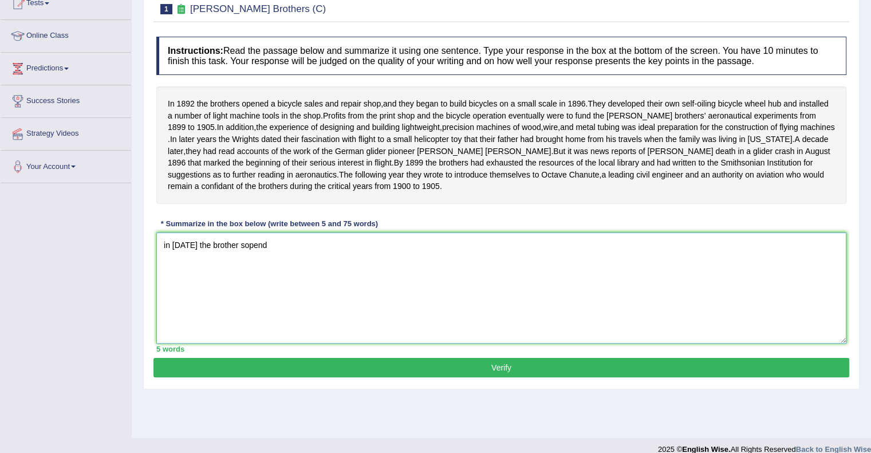
click at [236, 254] on textarea "in 1892 the brother sopend" at bounding box center [501, 287] width 690 height 111
click at [259, 258] on textarea "in 1892 the brothers opend" at bounding box center [501, 287] width 690 height 111
click at [252, 255] on textarea "in 1892 the brothers opend" at bounding box center [501, 287] width 690 height 111
click at [254, 255] on textarea "in 1892 the brothers opend" at bounding box center [501, 287] width 690 height 111
click at [270, 255] on textarea "in 1892 the brothers opened" at bounding box center [501, 287] width 690 height 111
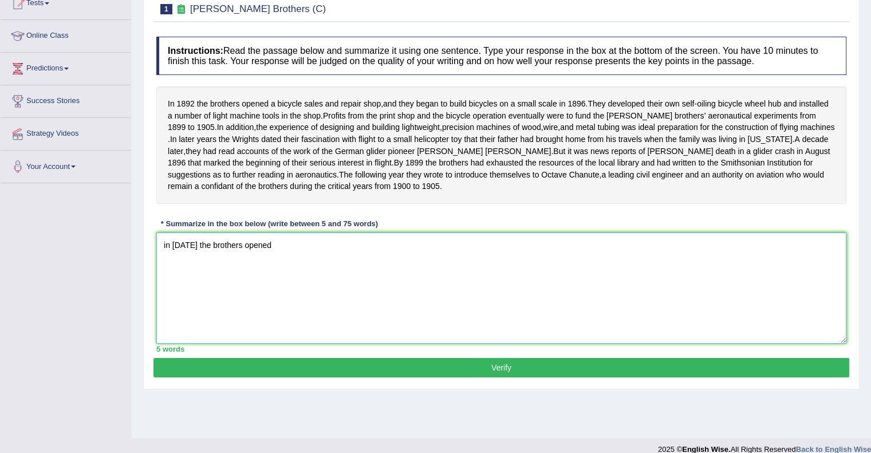
click at [270, 255] on textarea "in 1892 the brothers opened" at bounding box center [501, 287] width 690 height 111
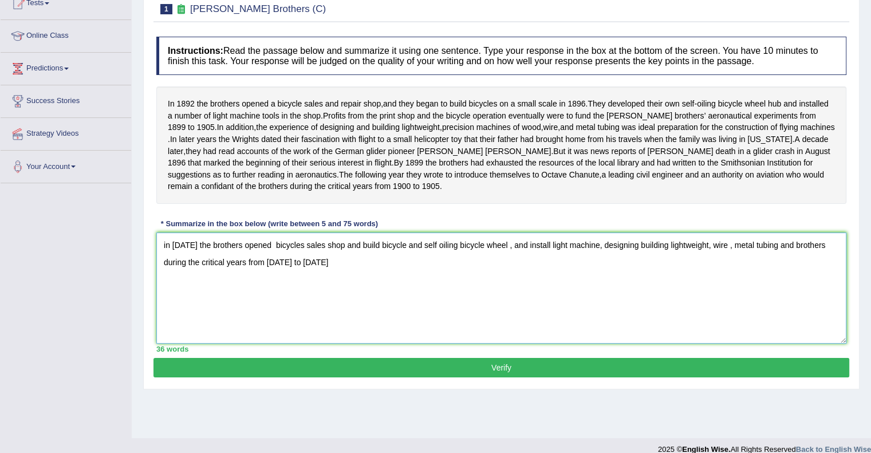
click at [787, 255] on textarea "in 1892 the brothers opened bicycles sales shop and build bicycle and self oili…" at bounding box center [501, 287] width 690 height 111
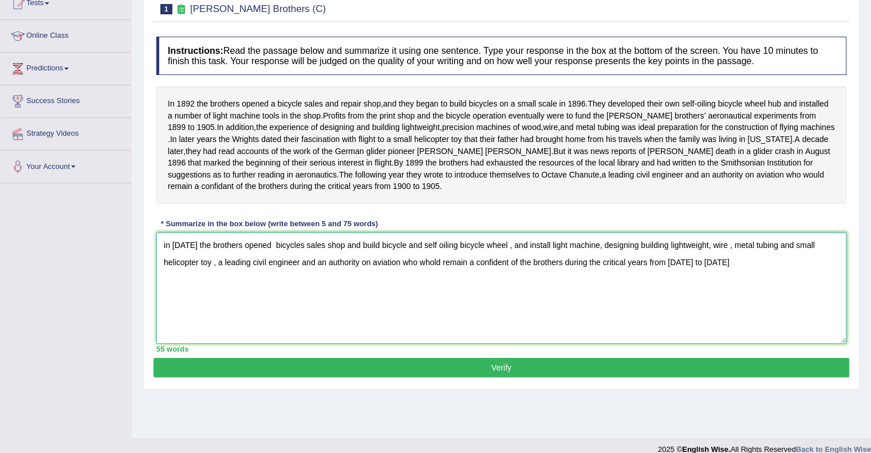
type textarea "in 1892 the brothers opened bicycles sales shop and build bicycle and self oili…"
click at [618, 376] on button "Verify" at bounding box center [501, 367] width 696 height 19
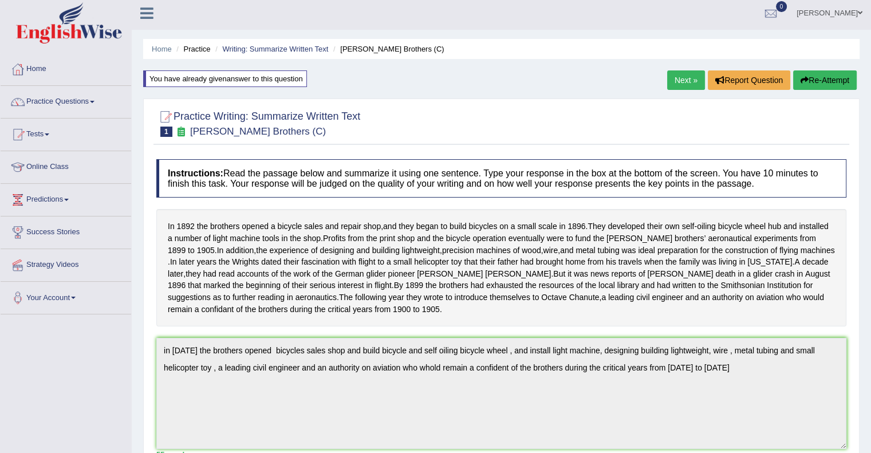
scroll to position [0, 0]
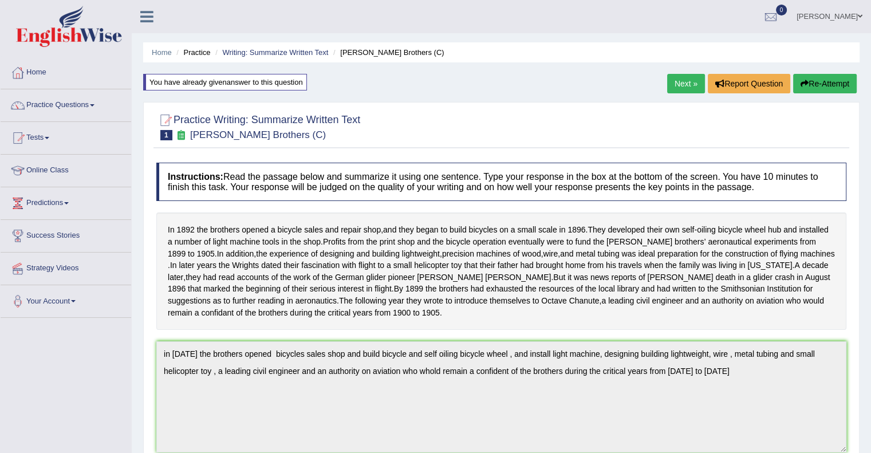
click at [816, 74] on button "Re-Attempt" at bounding box center [825, 83] width 64 height 19
click at [815, 81] on button "Re-Attempt" at bounding box center [825, 83] width 64 height 19
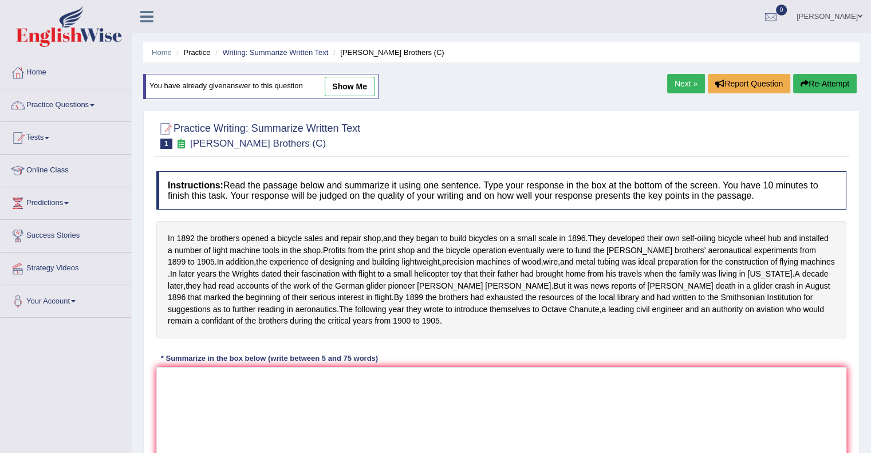
scroll to position [148, 0]
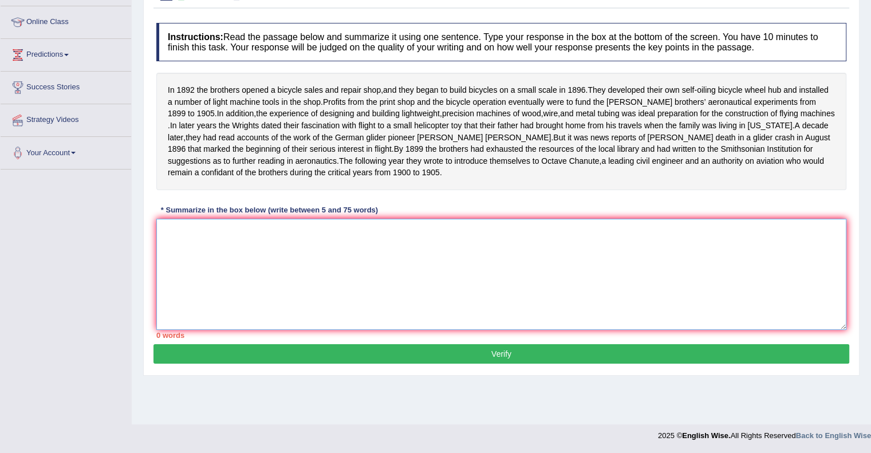
click at [389, 295] on textarea at bounding box center [501, 274] width 690 height 111
paste textarea "in [DATE] the brothers opened bicycles sales shop and build bicycle and self oi…"
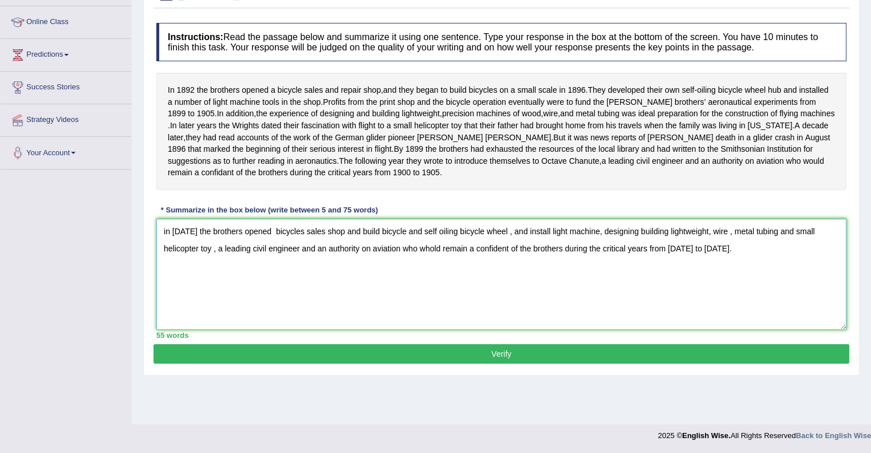
type textarea "in [DATE] the brothers opened bicycles sales shop and build bicycle and self oi…"
click at [577, 358] on button "Verify" at bounding box center [501, 353] width 696 height 19
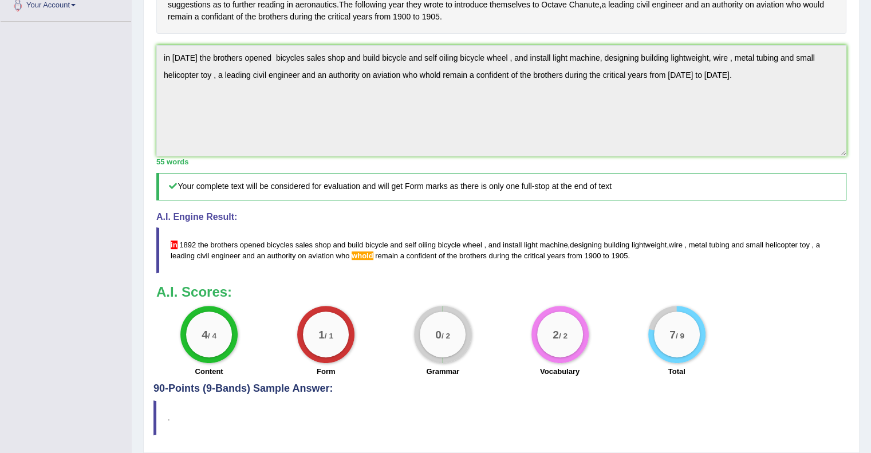
scroll to position [295, 0]
click at [577, 358] on div "2 / 2" at bounding box center [560, 335] width 46 height 46
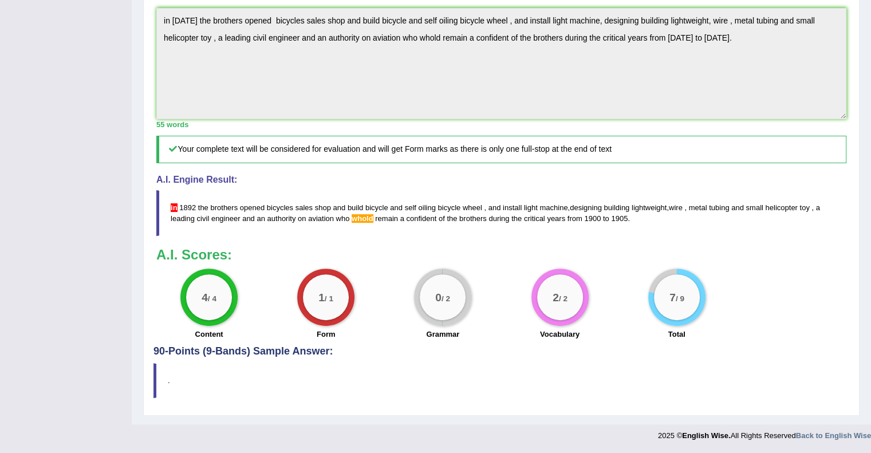
scroll to position [0, 0]
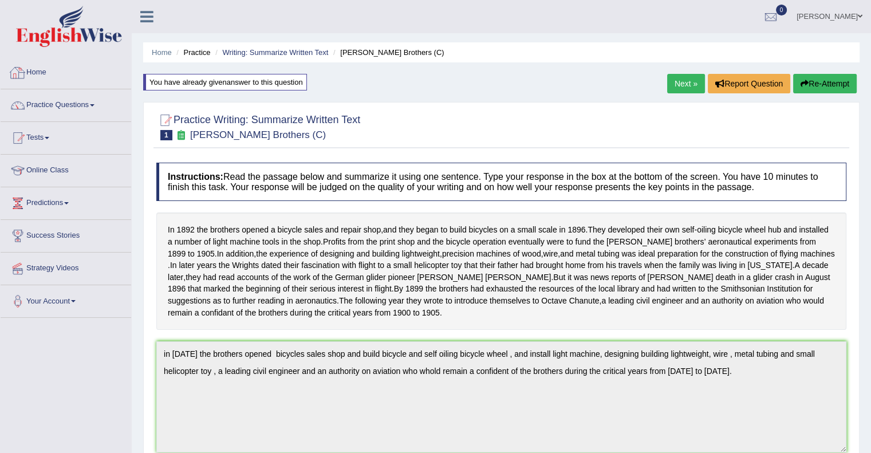
click at [46, 70] on link "Home" at bounding box center [66, 71] width 131 height 29
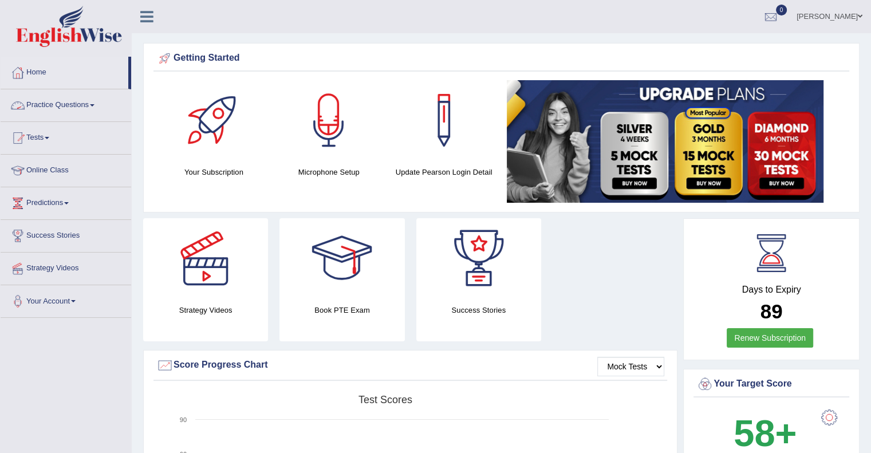
click at [83, 109] on link "Practice Questions" at bounding box center [66, 103] width 131 height 29
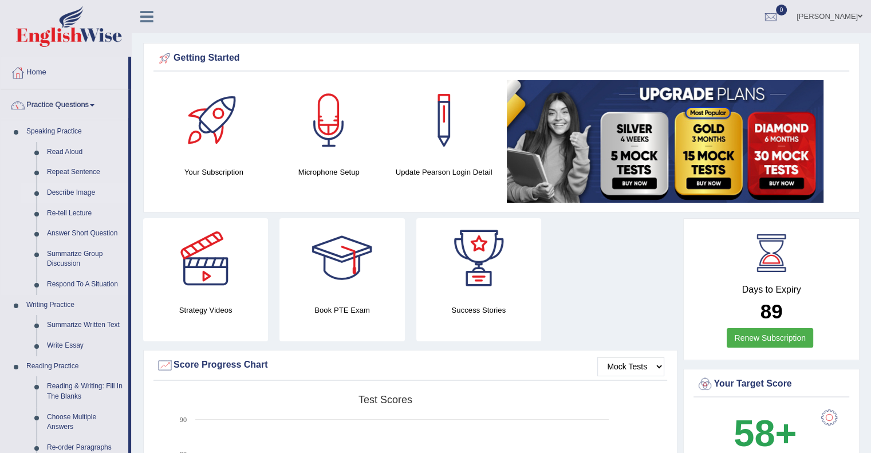
click at [78, 194] on link "Describe Image" at bounding box center [85, 193] width 86 height 21
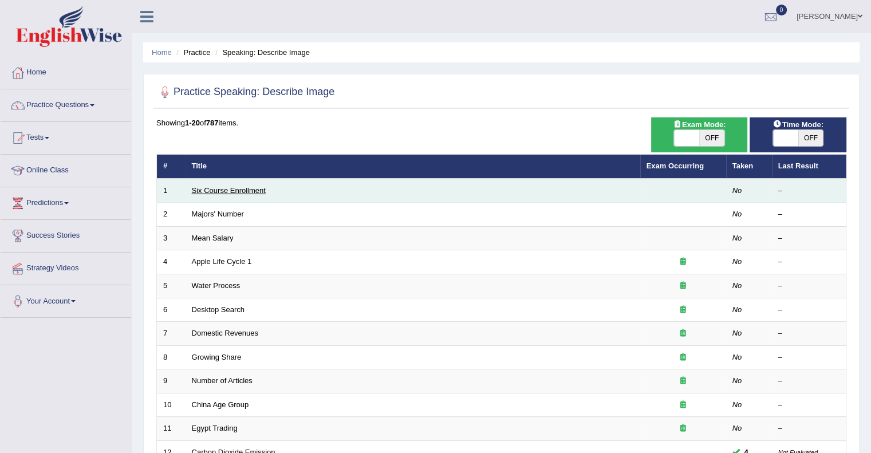
click at [228, 191] on link "Six Course Enrollment" at bounding box center [229, 190] width 74 height 9
